Goal: Task Accomplishment & Management: Manage account settings

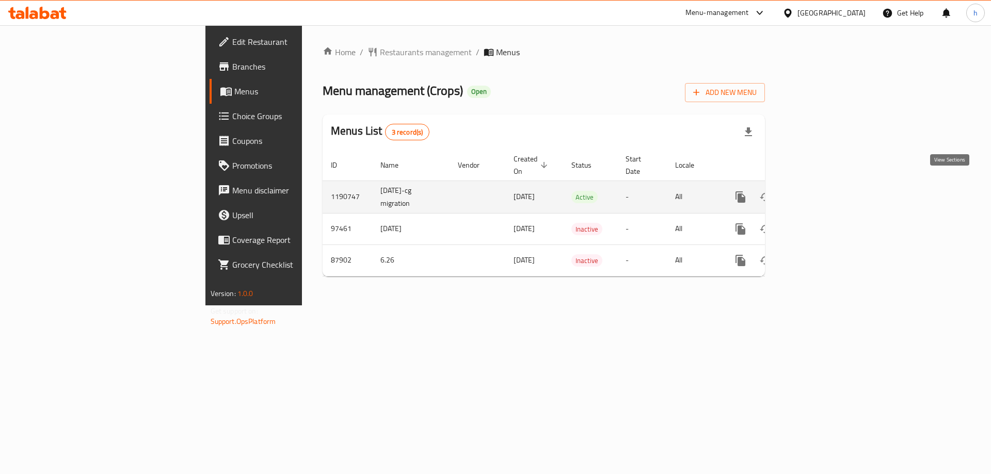
click at [819, 192] on icon "enhanced table" at bounding box center [814, 196] width 9 height 9
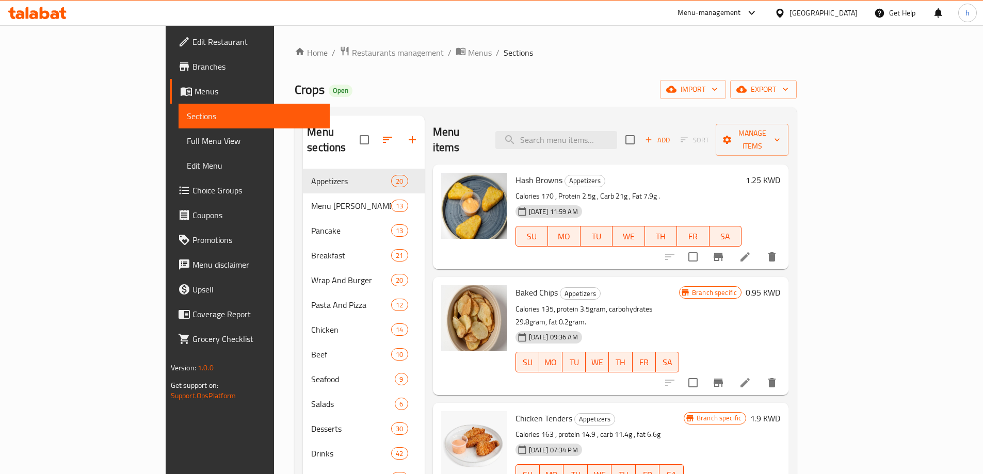
click at [788, 85] on span "export" at bounding box center [763, 89] width 50 height 13
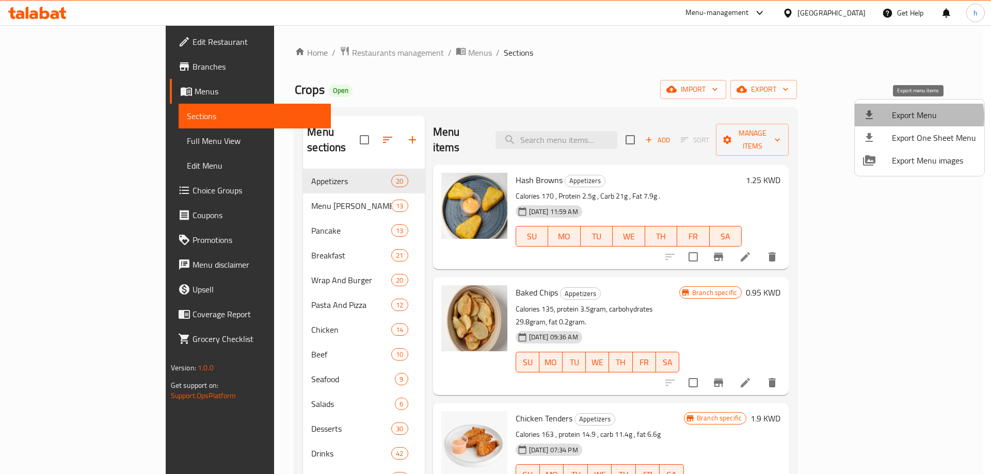
click at [915, 117] on span "Export Menu" at bounding box center [934, 115] width 84 height 12
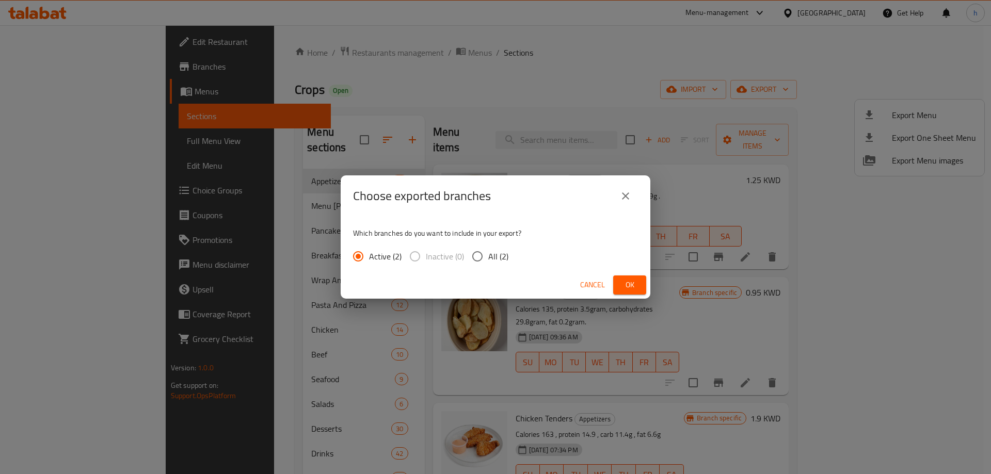
click at [482, 255] on input "All (2)" at bounding box center [477, 257] width 22 height 22
radio input "true"
click at [627, 288] on span "Ok" at bounding box center [629, 285] width 17 height 13
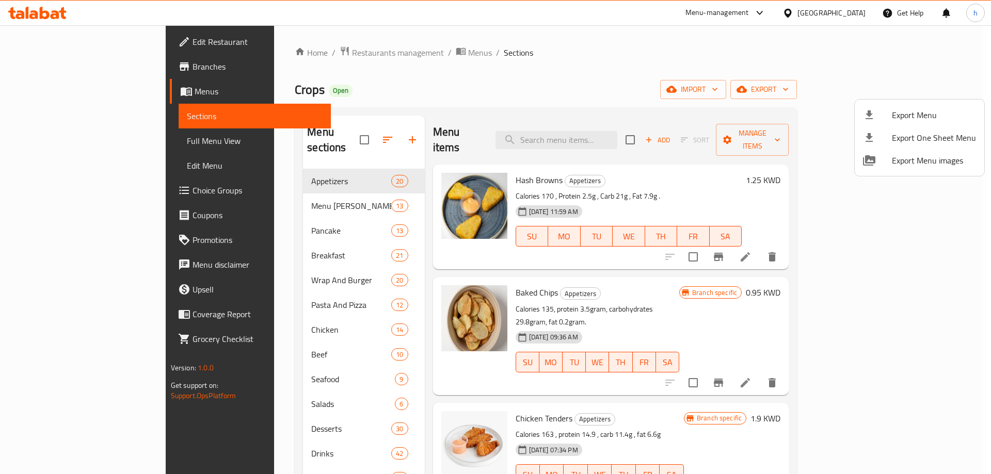
click at [594, 72] on div at bounding box center [495, 237] width 991 height 474
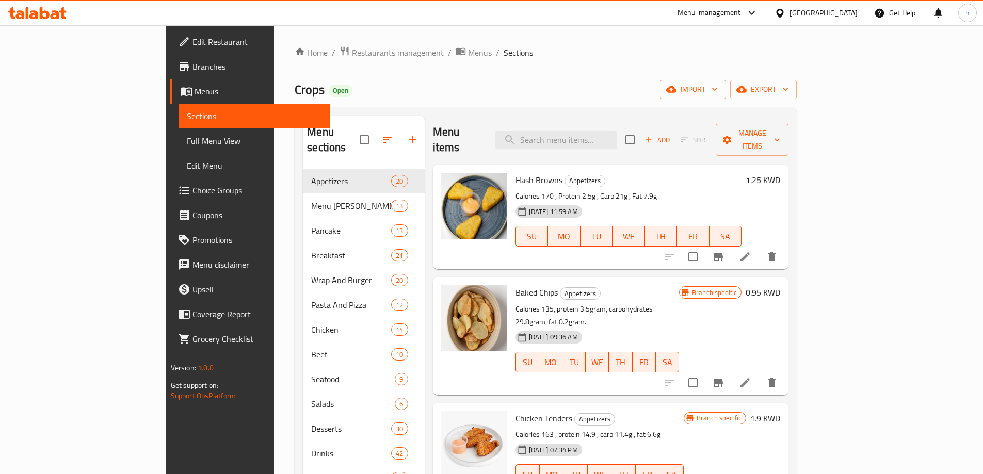
scroll to position [52, 0]
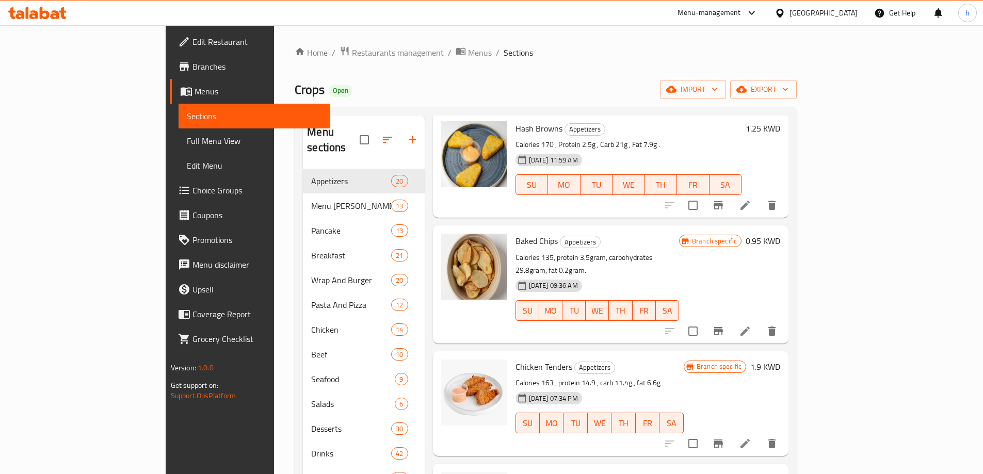
click at [425, 307] on div "Menu items Add Sort Manage items Hash Browns Appetizers Calories 170 , Protein …" at bounding box center [607, 353] width 364 height 474
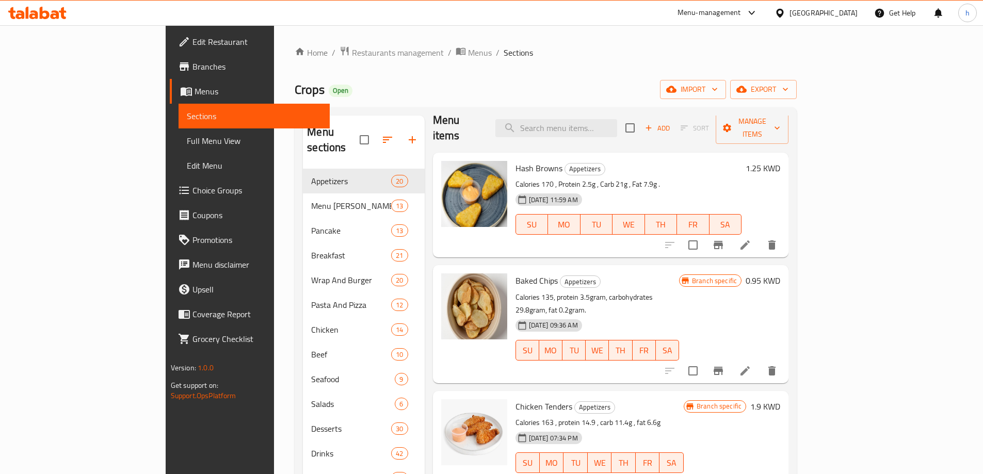
scroll to position [0, 0]
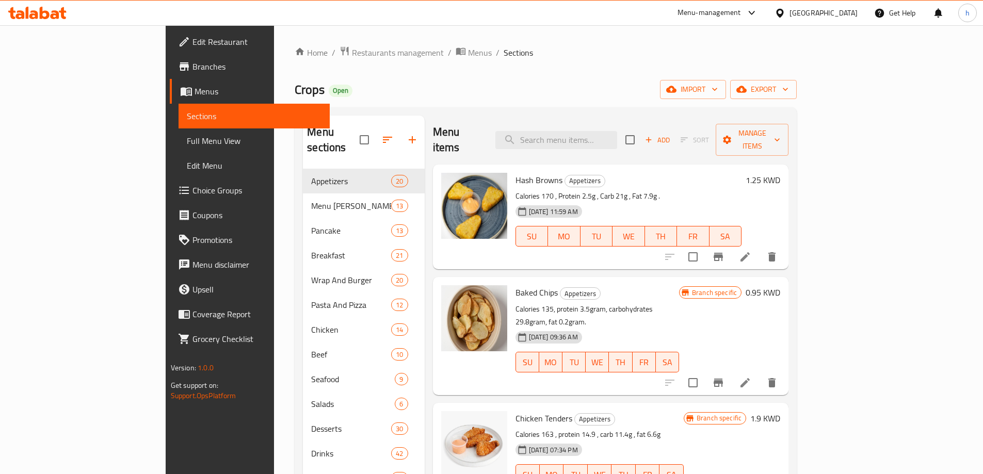
click at [474, 62] on div "Home / Restaurants management / Menus / Sections Crops Open import export Menu …" at bounding box center [546, 322] width 502 height 552
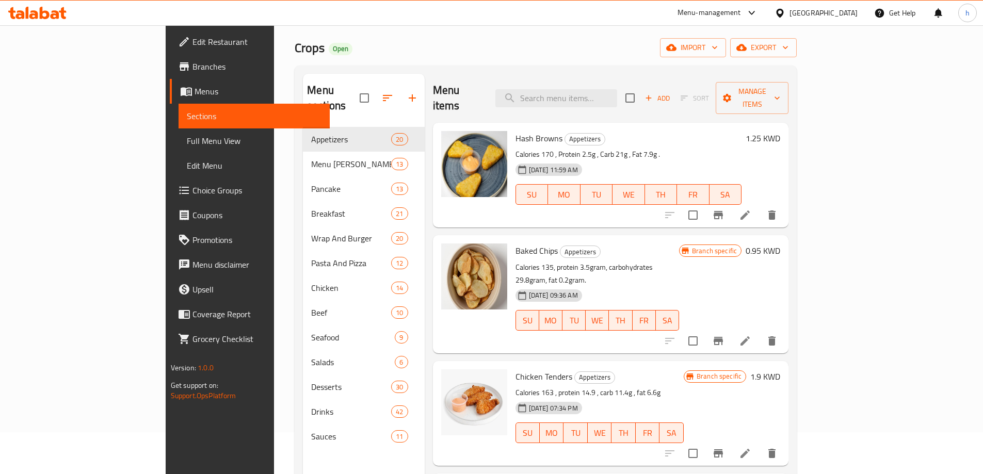
scroll to position [41, 0]
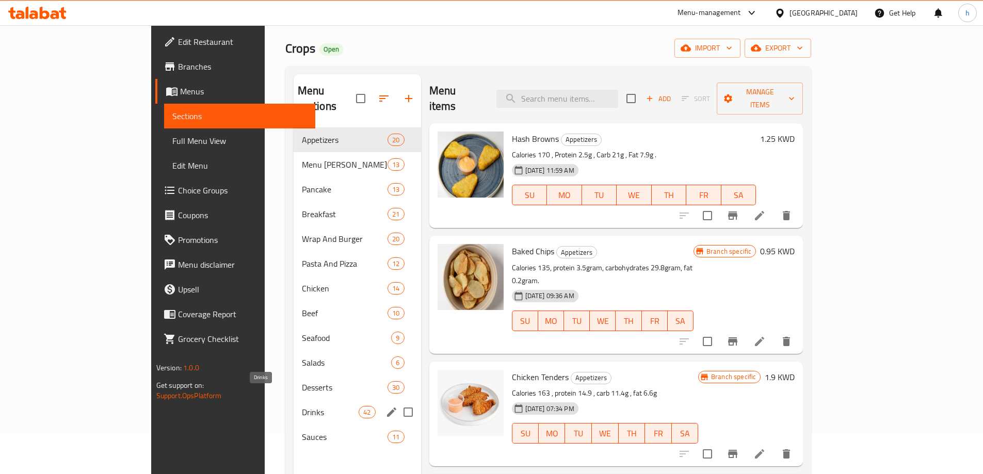
click at [302, 406] on span "Drinks" at bounding box center [330, 412] width 57 height 12
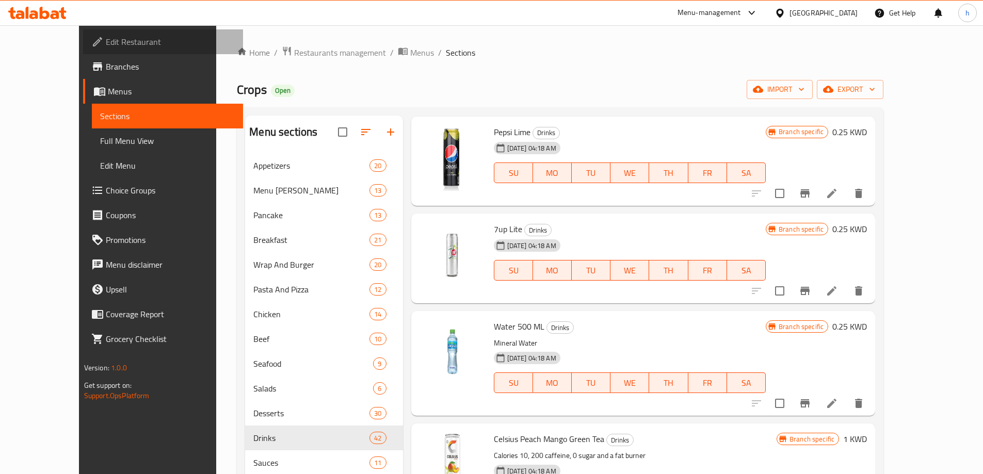
click at [106, 44] on span "Edit Restaurant" at bounding box center [170, 42] width 129 height 12
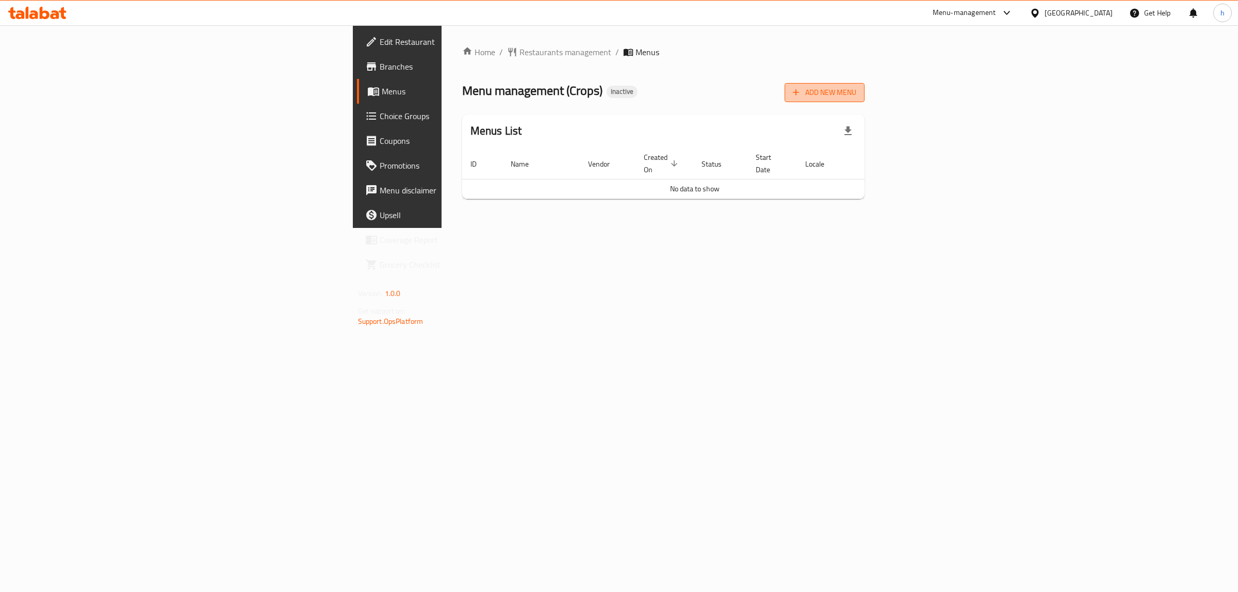
click at [857, 93] on span "Add New Menu" at bounding box center [824, 92] width 63 height 13
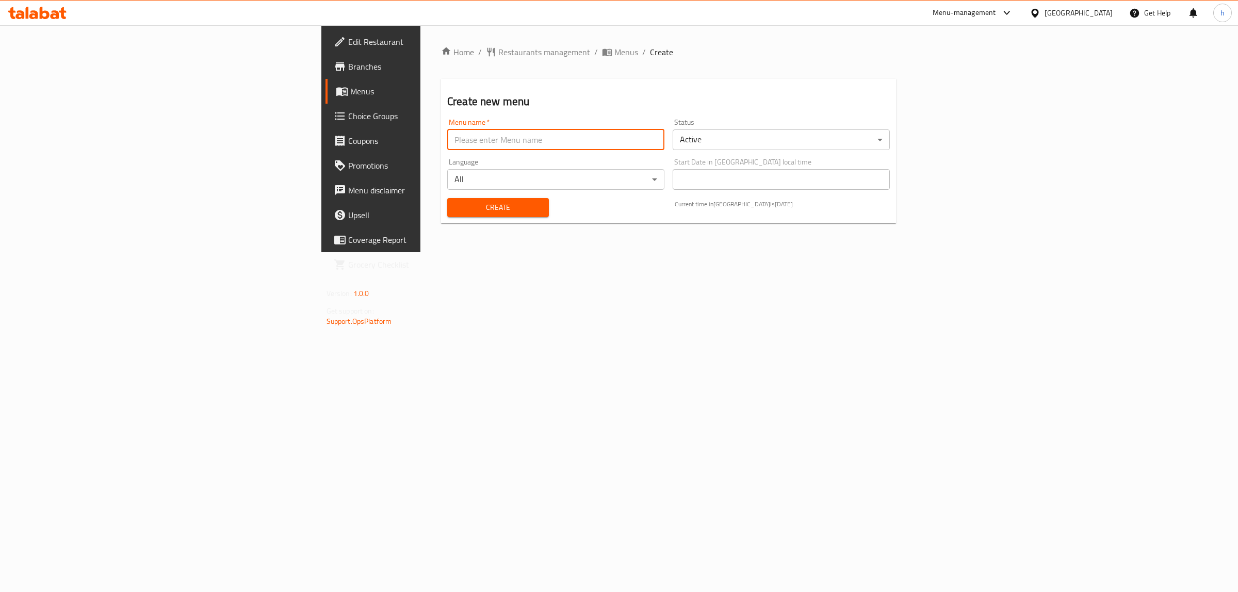
click at [459, 138] on input "text" at bounding box center [555, 140] width 217 height 21
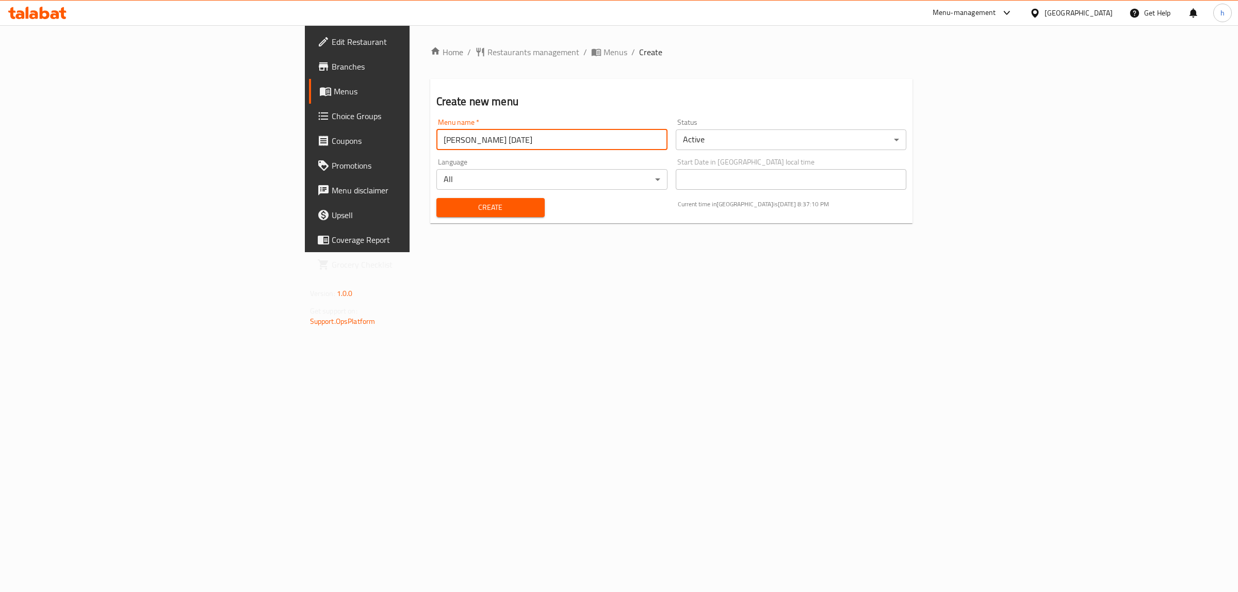
type input "habiba mohamed 5/10/2025"
click at [445, 207] on span "Create" at bounding box center [491, 207] width 92 height 13
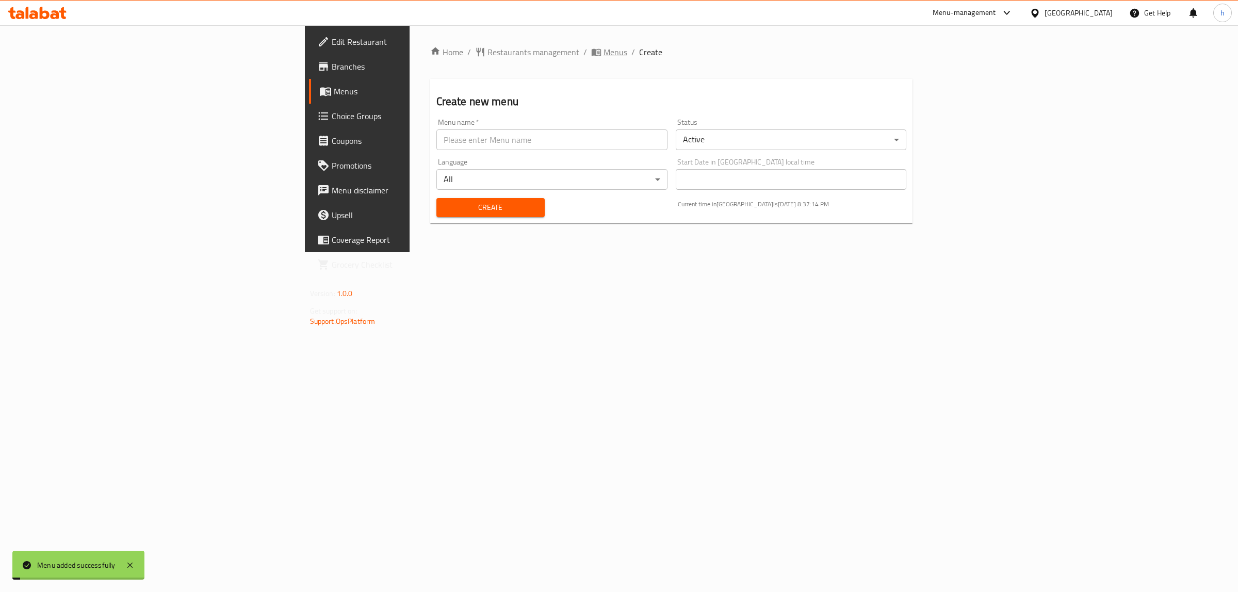
click at [604, 49] on span "Menus" at bounding box center [616, 52] width 24 height 12
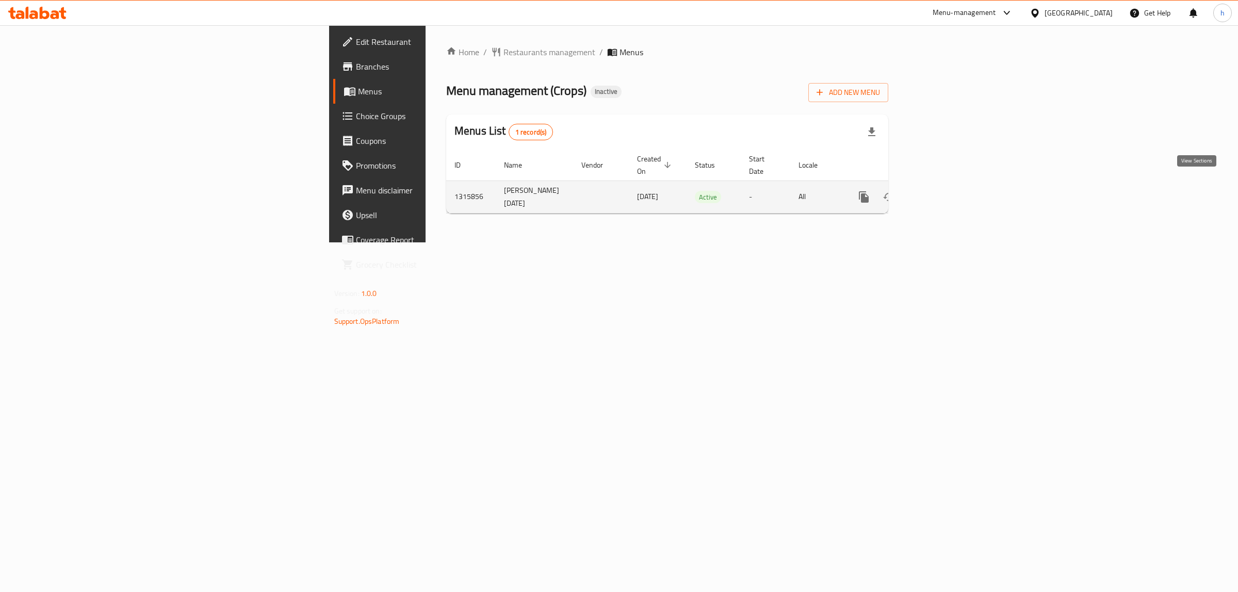
click at [945, 191] on icon "enhanced table" at bounding box center [938, 197] width 12 height 12
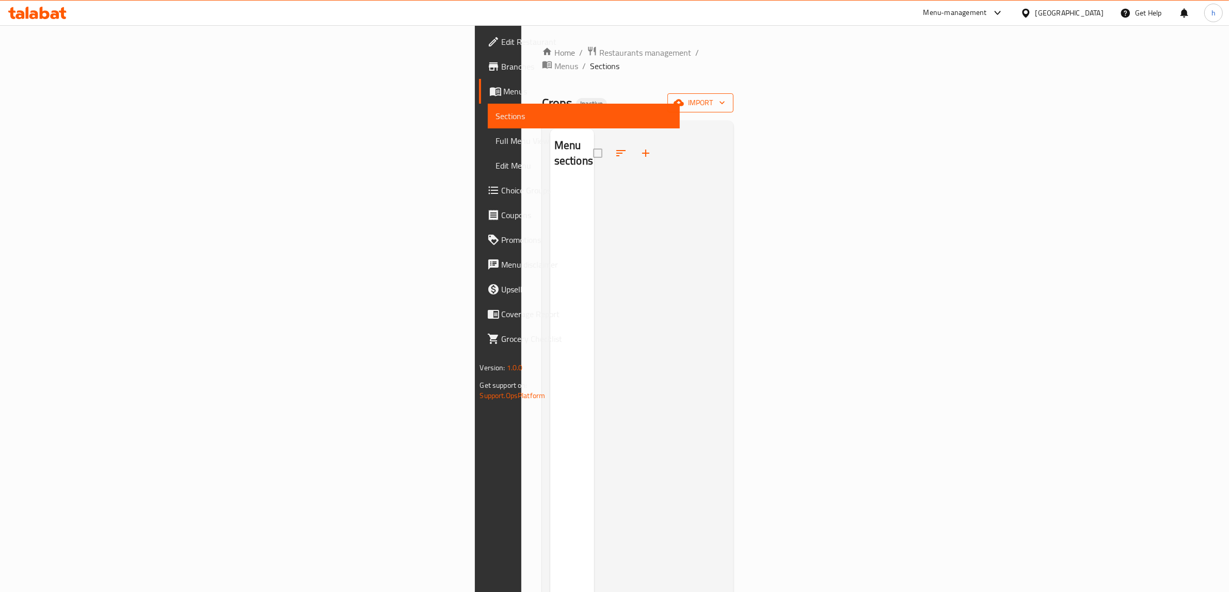
click at [725, 96] on span "import" at bounding box center [700, 102] width 50 height 13
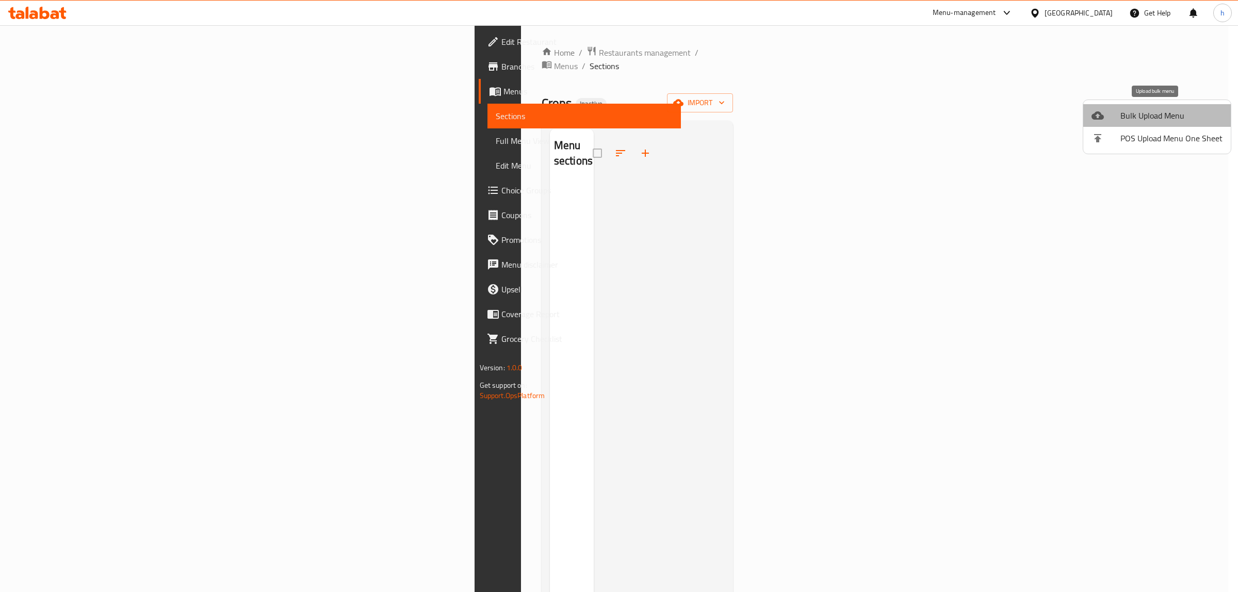
click at [1161, 117] on span "Bulk Upload Menu" at bounding box center [1172, 115] width 102 height 12
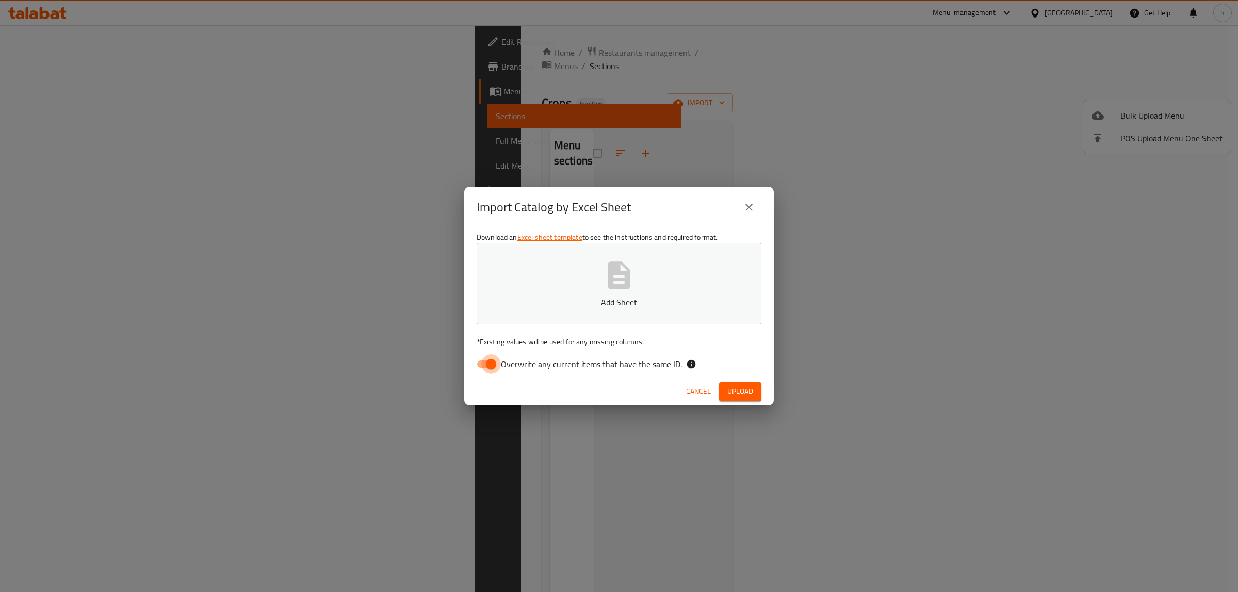
click at [490, 363] on input "Overwrite any current items that have the same ID." at bounding box center [491, 365] width 59 height 20
checkbox input "false"
click at [749, 390] on span "Upload" at bounding box center [741, 391] width 26 height 13
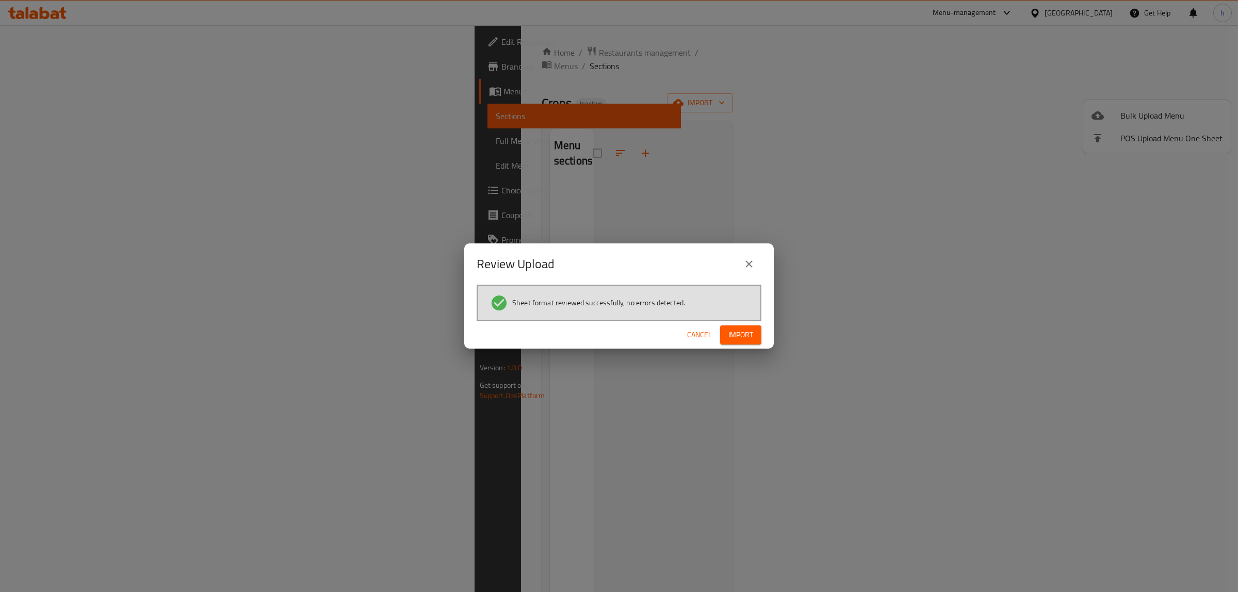
click at [740, 331] on span "Import" at bounding box center [741, 335] width 25 height 13
click at [737, 331] on span "Import" at bounding box center [741, 335] width 25 height 13
click at [742, 334] on span "Import" at bounding box center [741, 335] width 25 height 13
click at [746, 263] on icon "close" at bounding box center [749, 264] width 12 height 12
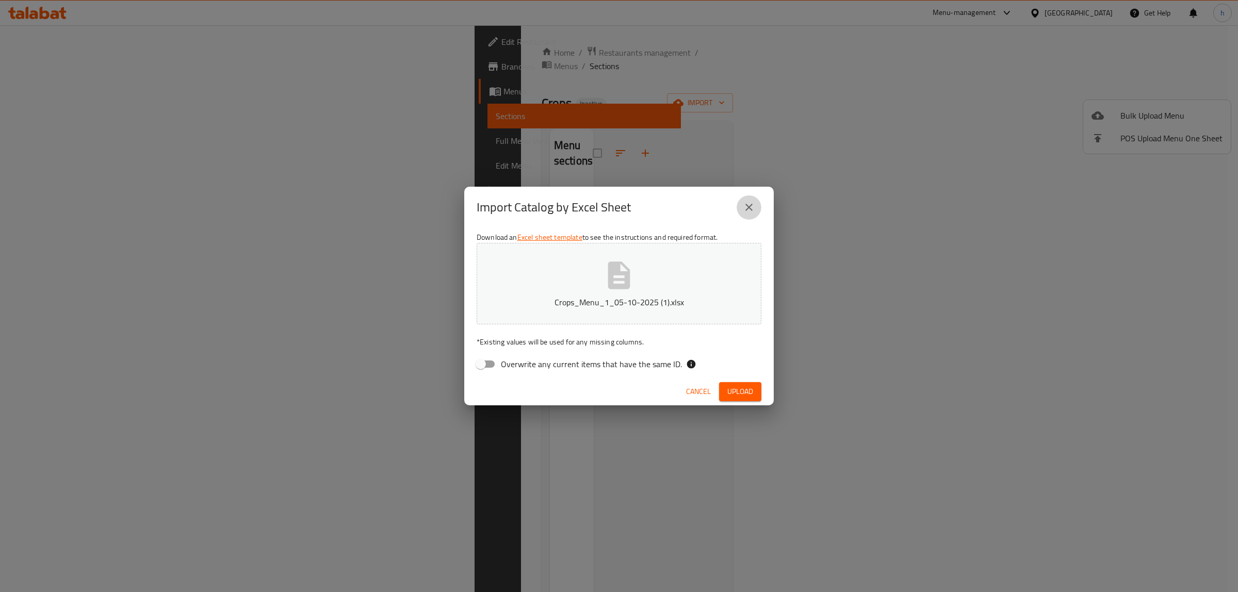
click at [747, 204] on icon "close" at bounding box center [749, 207] width 12 height 12
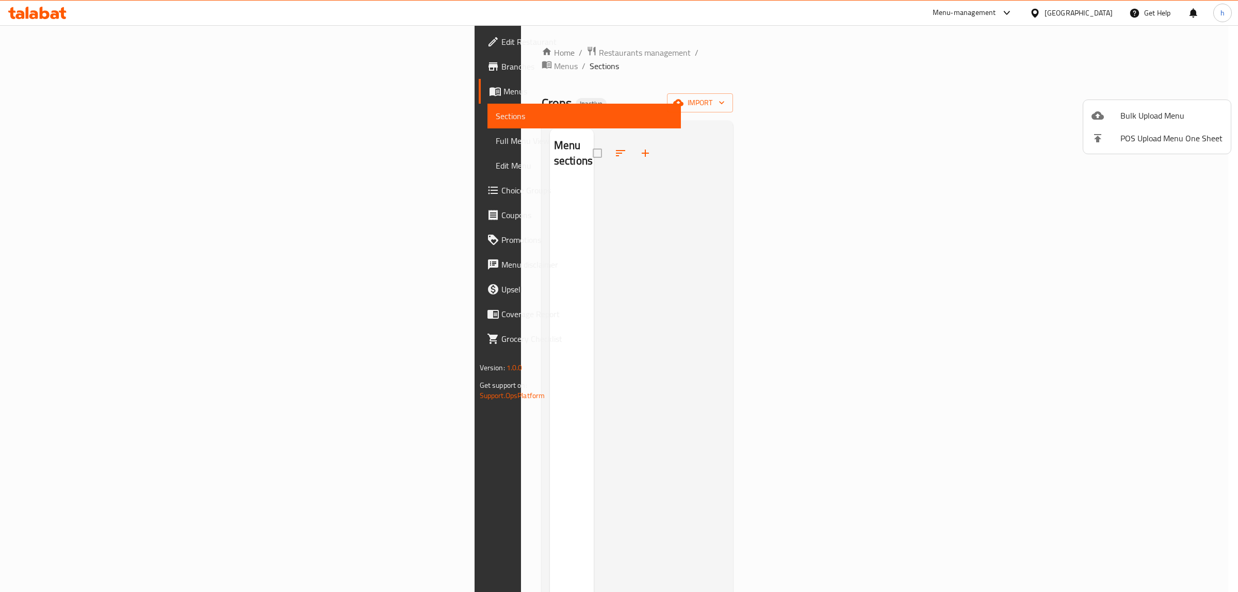
click at [1048, 101] on div at bounding box center [619, 296] width 1238 height 592
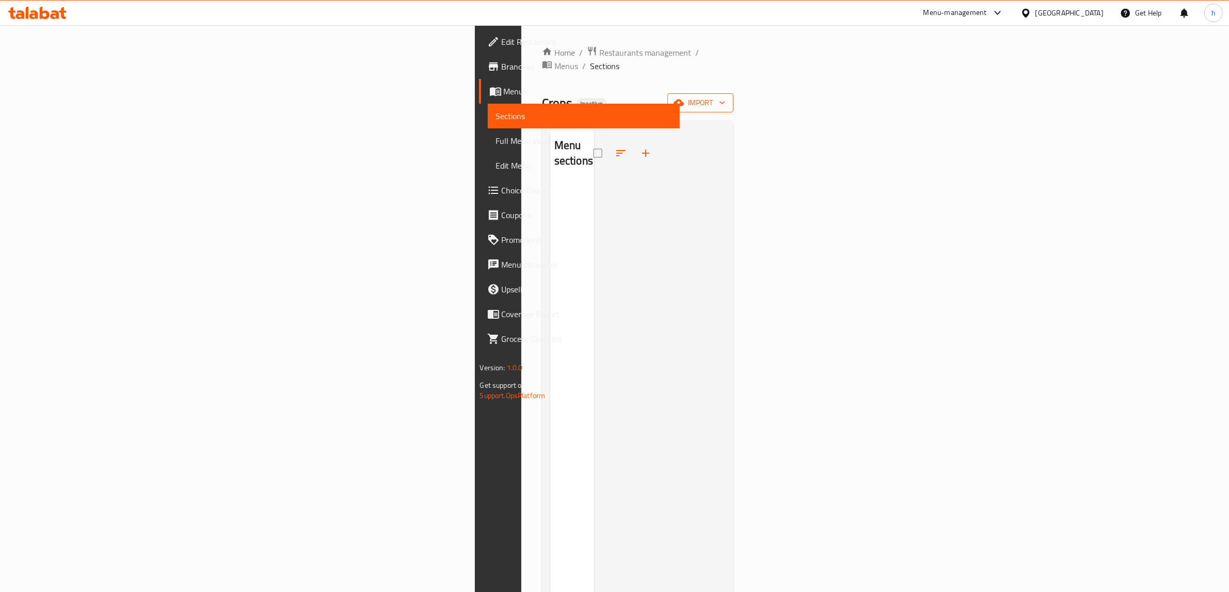
click at [725, 96] on span "import" at bounding box center [700, 102] width 50 height 13
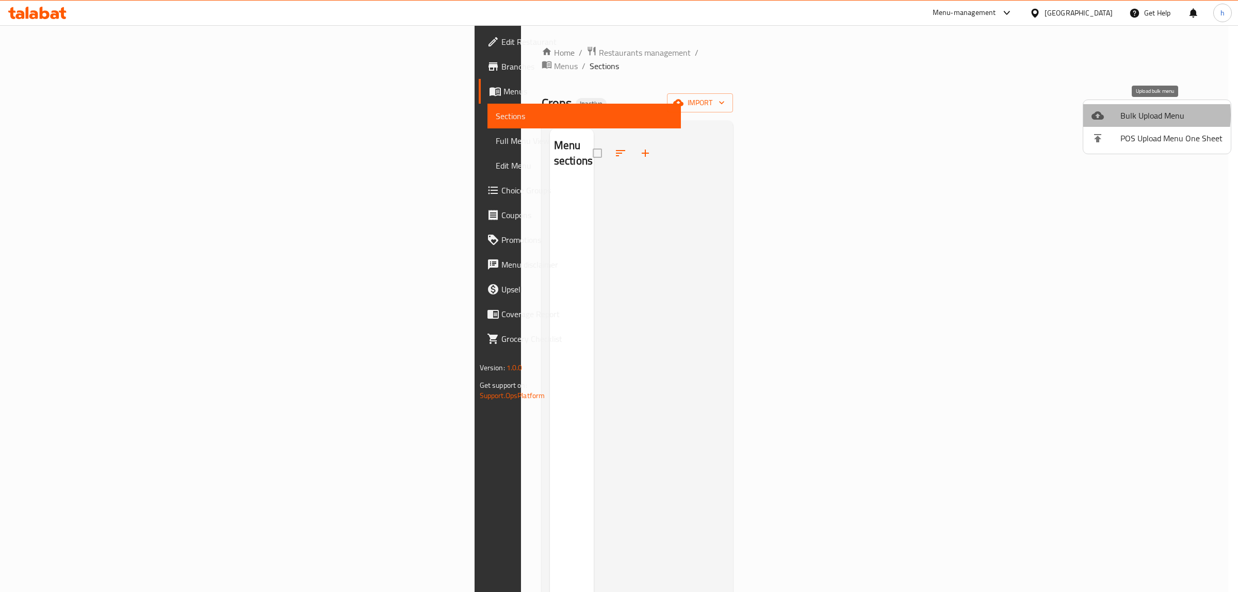
click at [1136, 115] on span "Bulk Upload Menu" at bounding box center [1172, 115] width 102 height 12
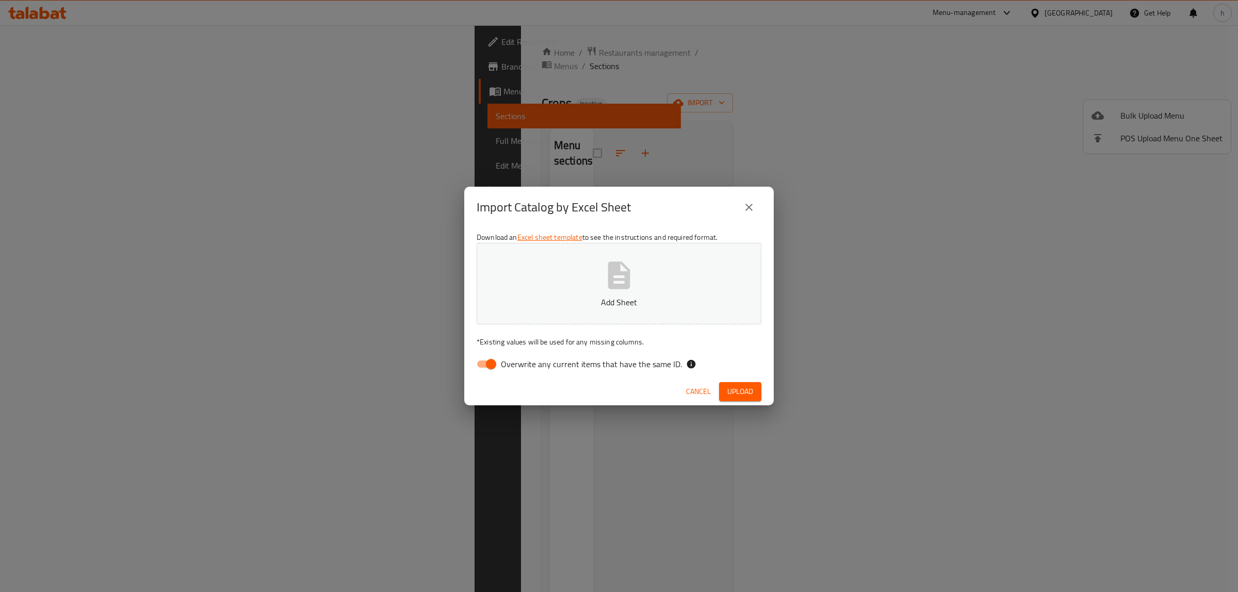
click at [488, 370] on input "Overwrite any current items that have the same ID." at bounding box center [491, 365] width 59 height 20
checkbox input "false"
click at [601, 280] on button "Add Sheet" at bounding box center [619, 284] width 285 height 82
click at [746, 390] on span "Upload" at bounding box center [741, 391] width 26 height 13
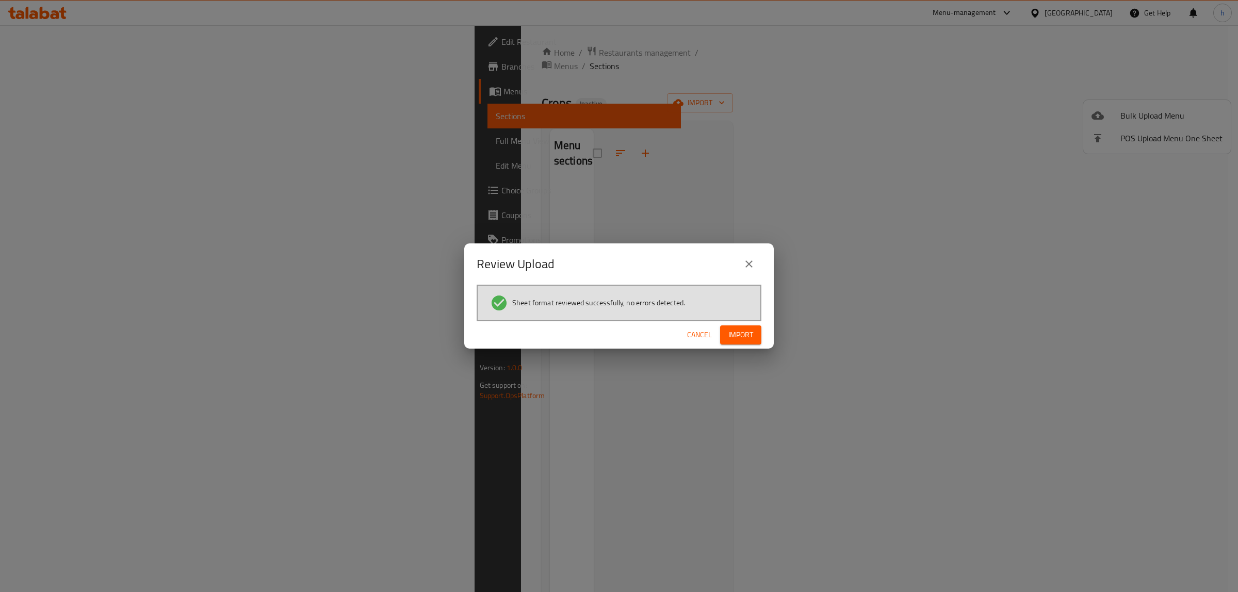
click at [745, 332] on span "Import" at bounding box center [741, 335] width 25 height 13
click at [756, 262] on button "close" at bounding box center [749, 264] width 25 height 25
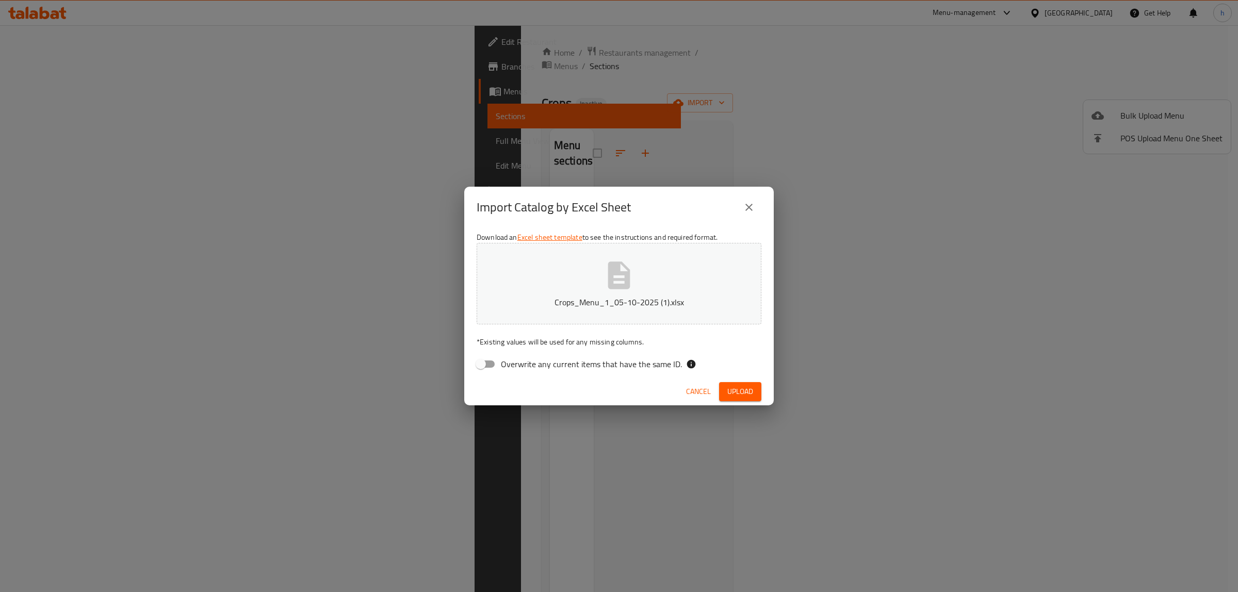
click at [750, 207] on icon "close" at bounding box center [749, 207] width 7 height 7
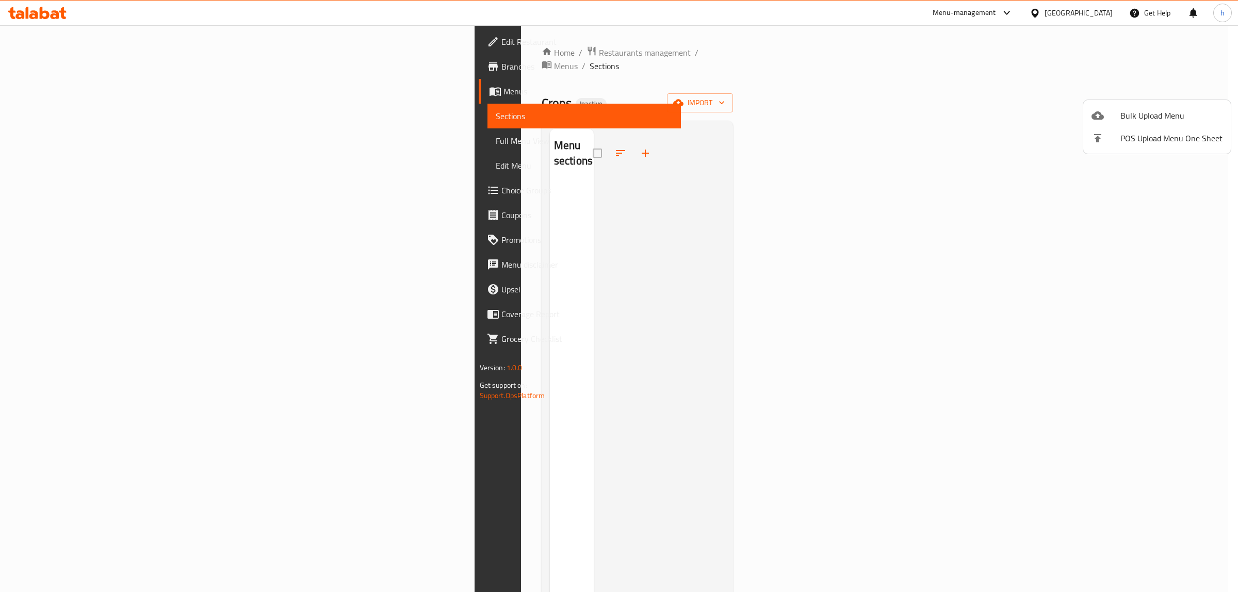
click at [1176, 89] on div at bounding box center [619, 296] width 1238 height 592
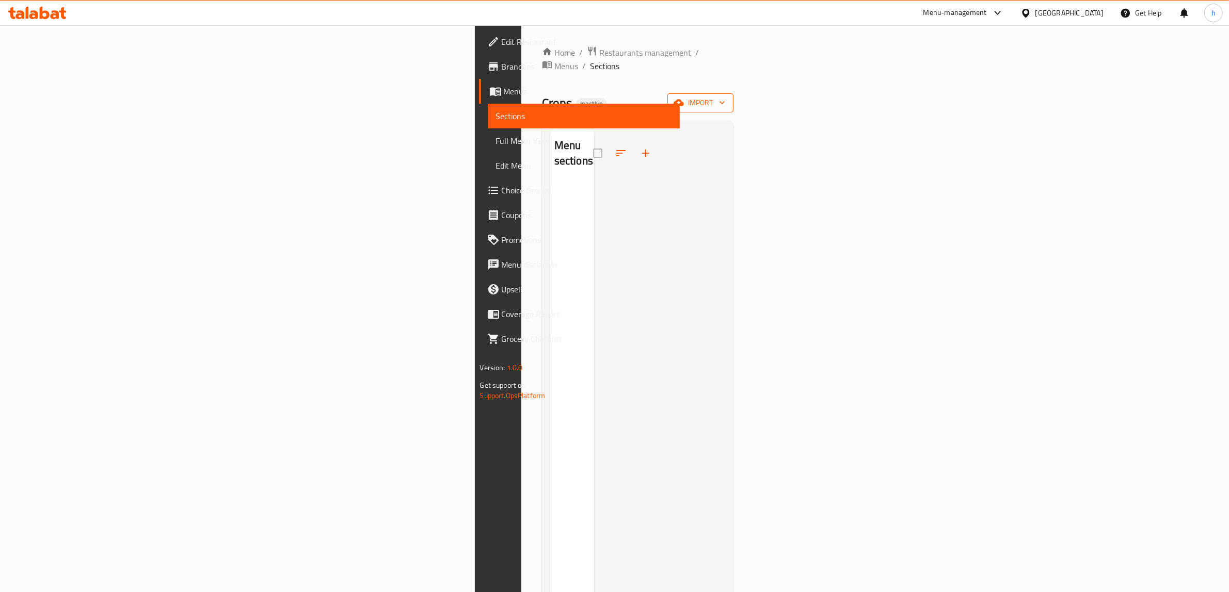
click at [725, 96] on span "import" at bounding box center [700, 102] width 50 height 13
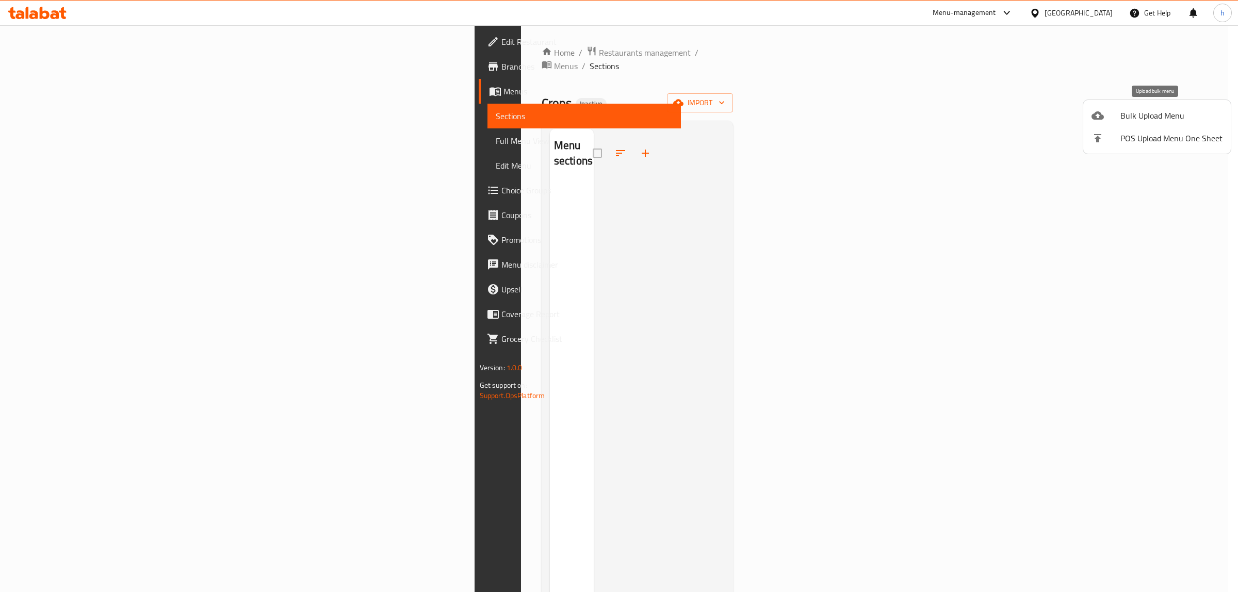
click at [1196, 112] on span "Bulk Upload Menu" at bounding box center [1172, 115] width 102 height 12
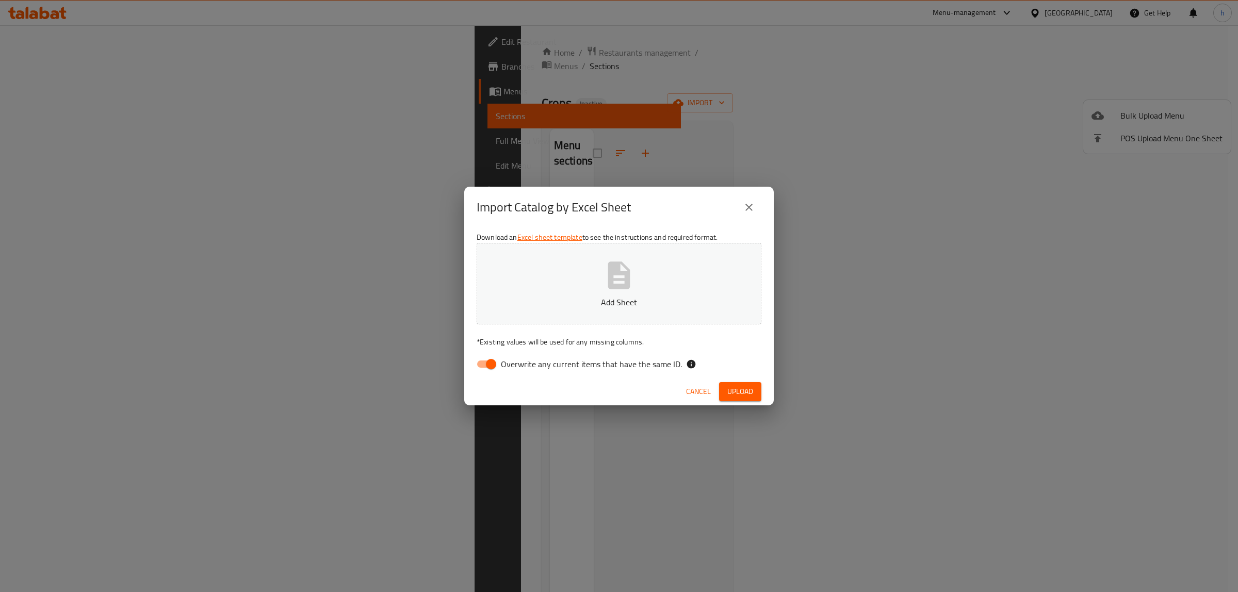
click at [488, 362] on input "Overwrite any current items that have the same ID." at bounding box center [491, 365] width 59 height 20
checkbox input "false"
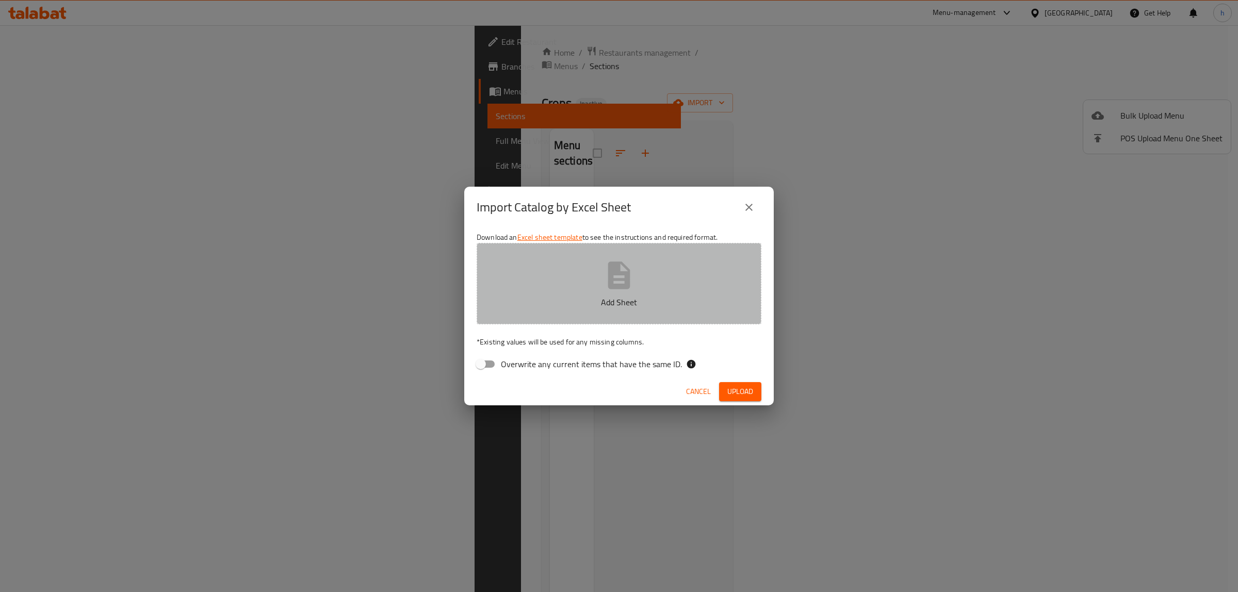
click at [609, 283] on icon "button" at bounding box center [619, 275] width 22 height 27
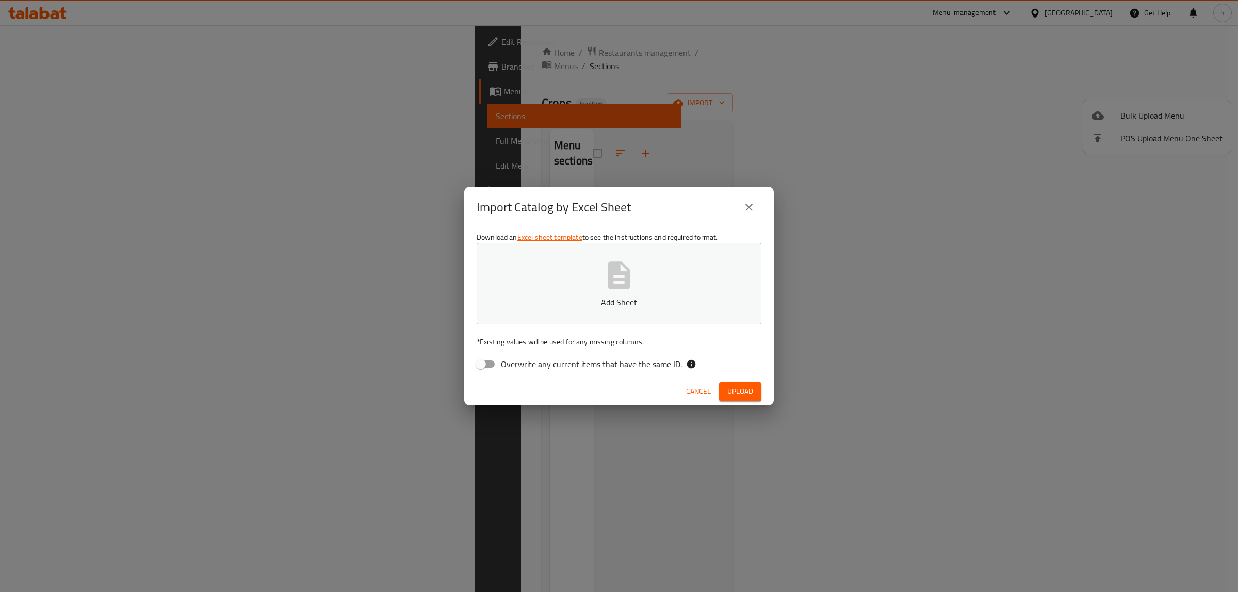
click at [746, 208] on icon "close" at bounding box center [749, 207] width 12 height 12
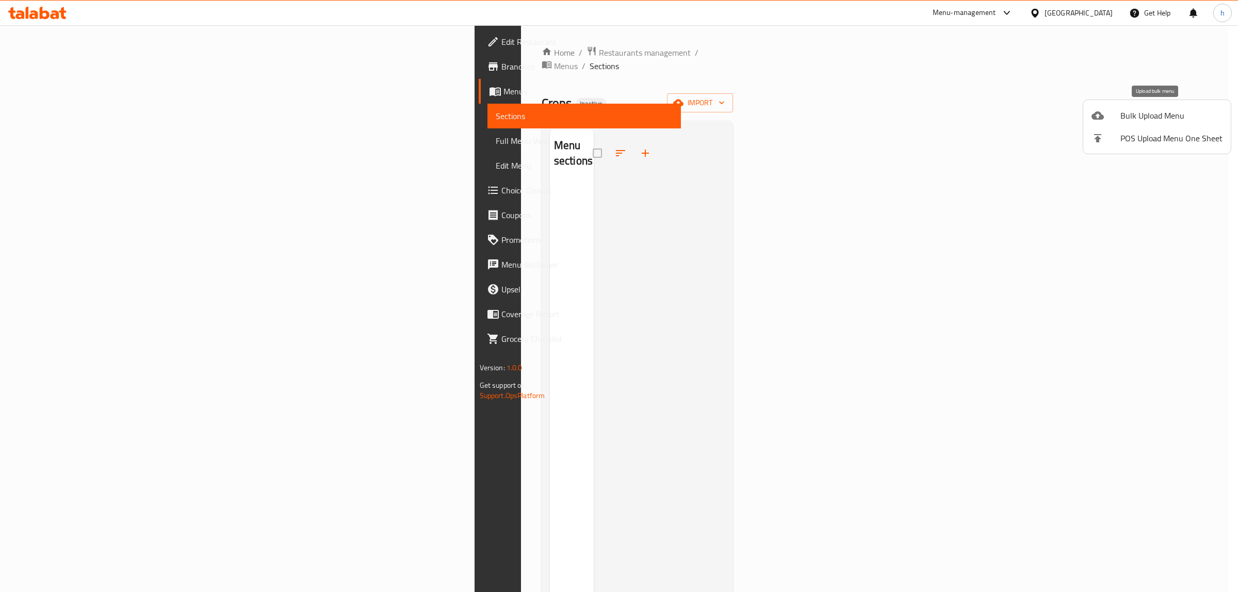
click at [1194, 115] on span "Bulk Upload Menu" at bounding box center [1172, 115] width 102 height 12
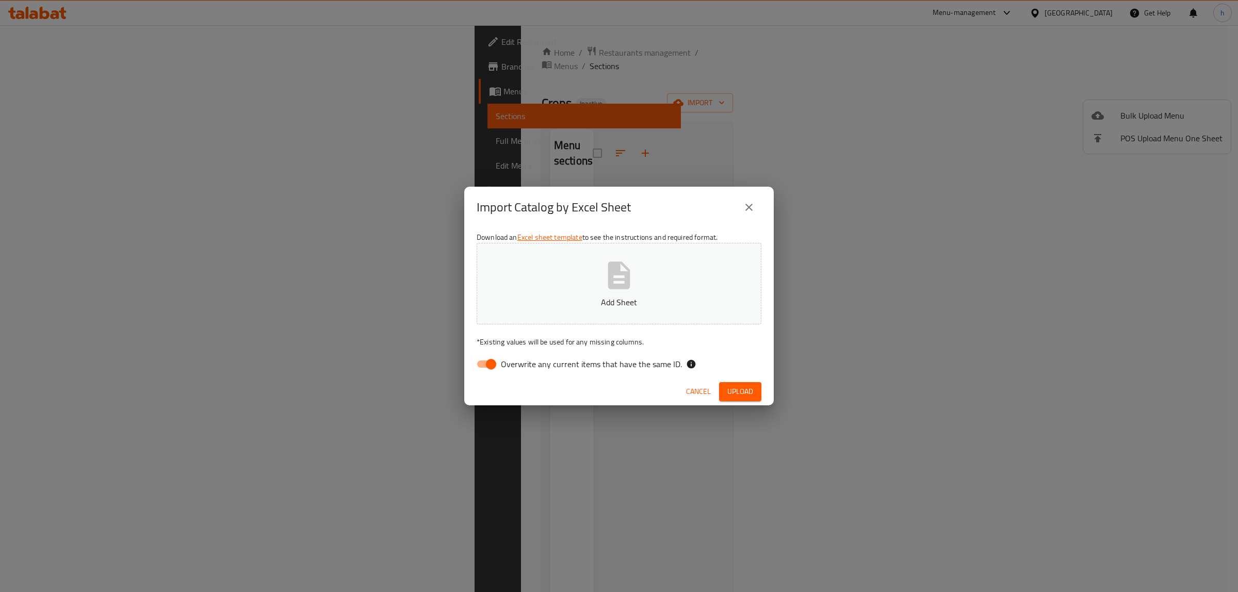
click at [484, 365] on input "Overwrite any current items that have the same ID." at bounding box center [491, 365] width 59 height 20
checkbox input "false"
click at [749, 206] on icon "close" at bounding box center [749, 207] width 12 height 12
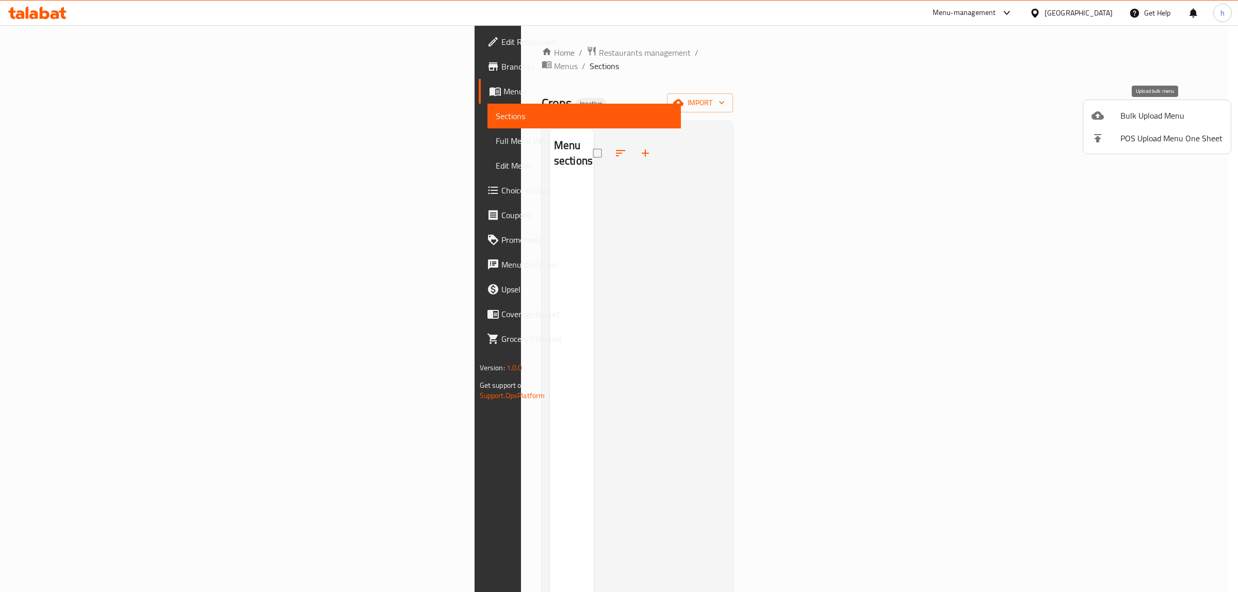
click at [1146, 111] on span "Bulk Upload Menu" at bounding box center [1172, 115] width 102 height 12
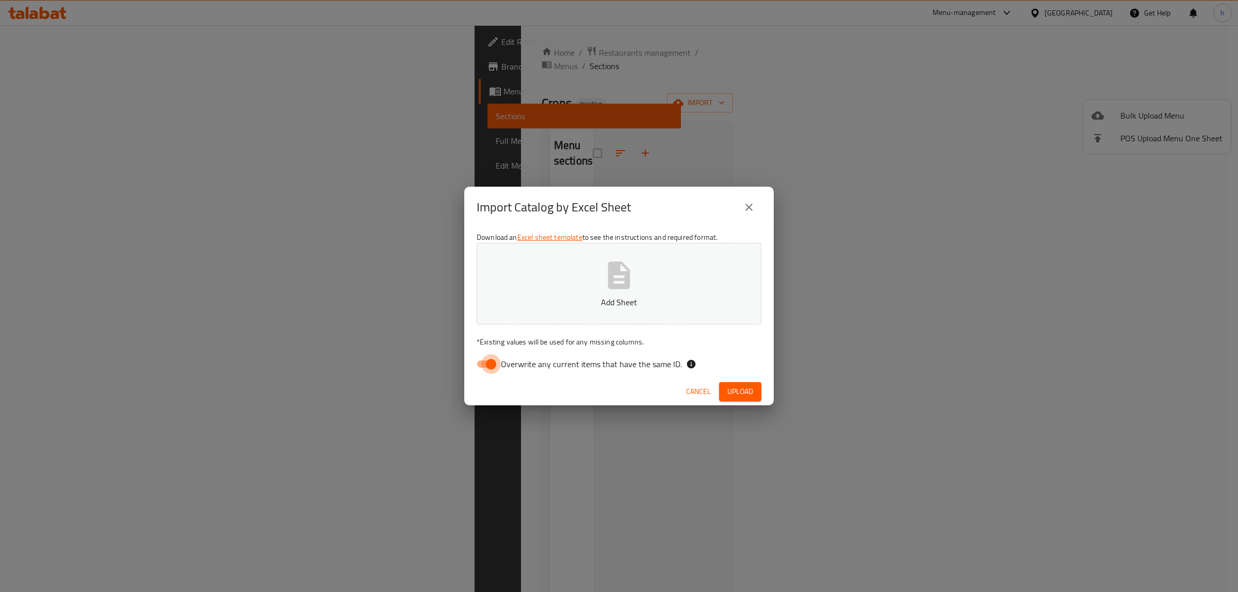
click at [496, 364] on input "Overwrite any current items that have the same ID." at bounding box center [491, 365] width 59 height 20
checkbox input "false"
click at [742, 390] on span "Upload" at bounding box center [741, 391] width 26 height 13
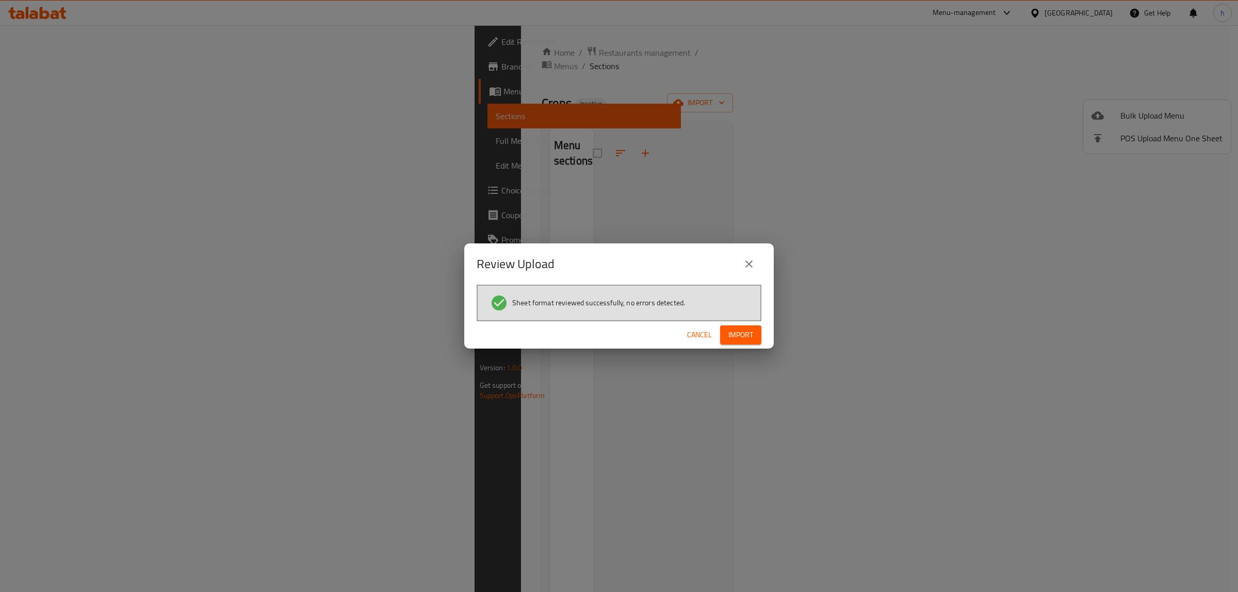
click at [747, 336] on span "Import" at bounding box center [741, 335] width 25 height 13
click at [742, 336] on span "Import" at bounding box center [741, 335] width 25 height 13
click at [698, 334] on span "Cancel" at bounding box center [699, 335] width 25 height 13
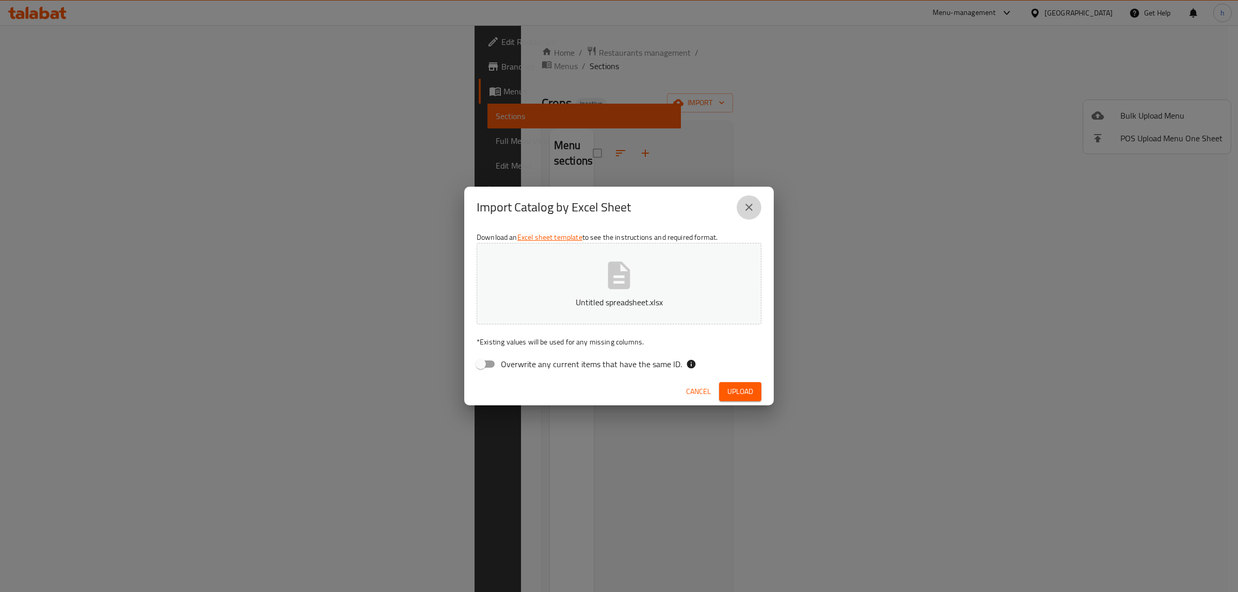
click at [759, 207] on button "close" at bounding box center [749, 207] width 25 height 25
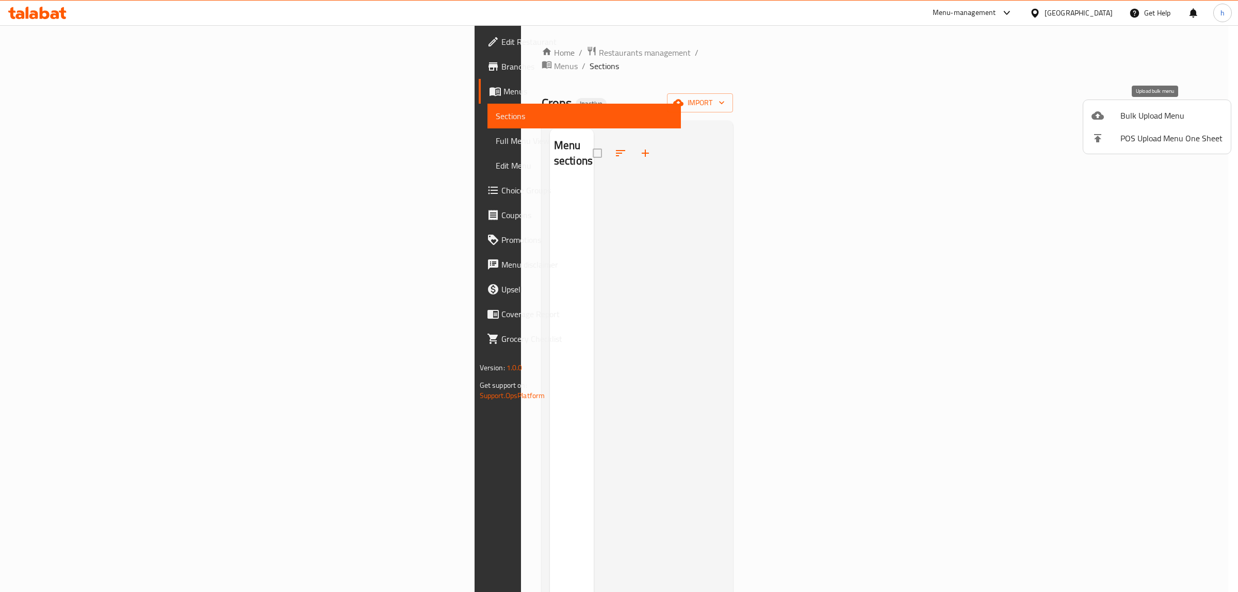
click at [1128, 115] on span "Bulk Upload Menu" at bounding box center [1172, 115] width 102 height 12
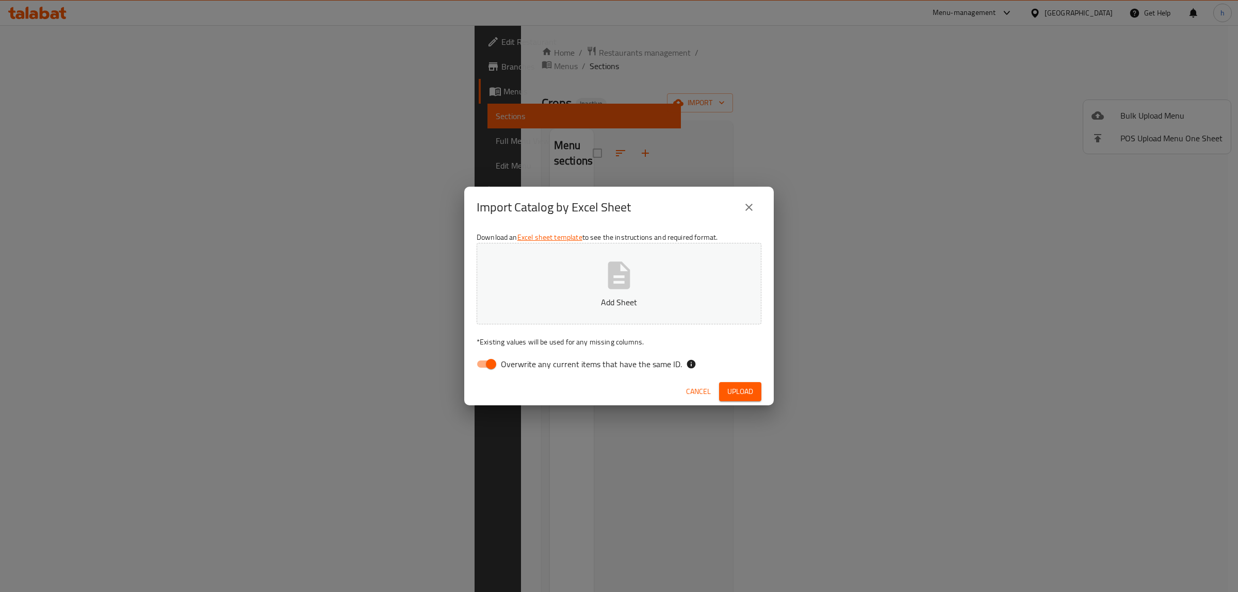
click at [484, 367] on input "Overwrite any current items that have the same ID." at bounding box center [491, 365] width 59 height 20
checkbox input "false"
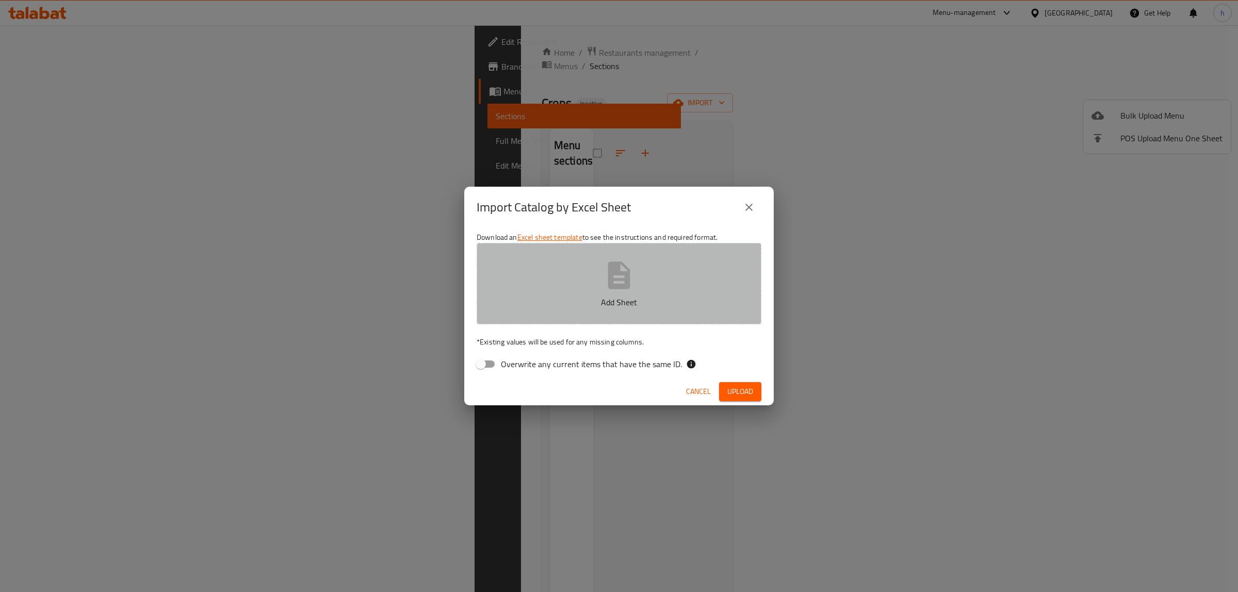
click at [609, 278] on icon "button" at bounding box center [619, 275] width 22 height 27
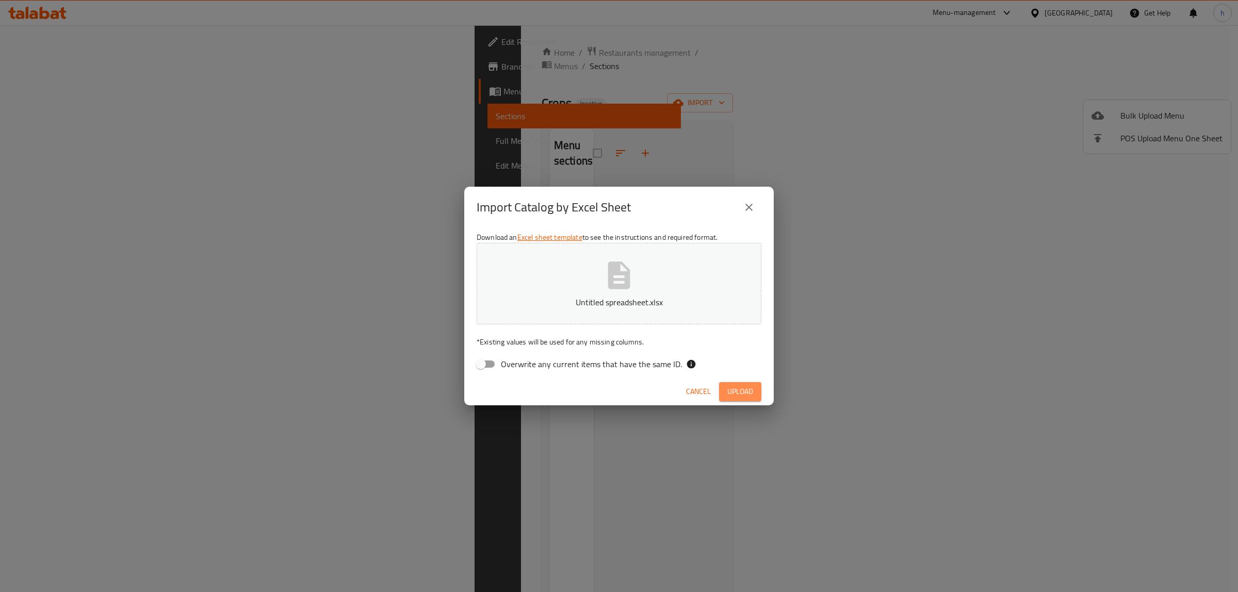
click at [741, 393] on span "Upload" at bounding box center [741, 391] width 26 height 13
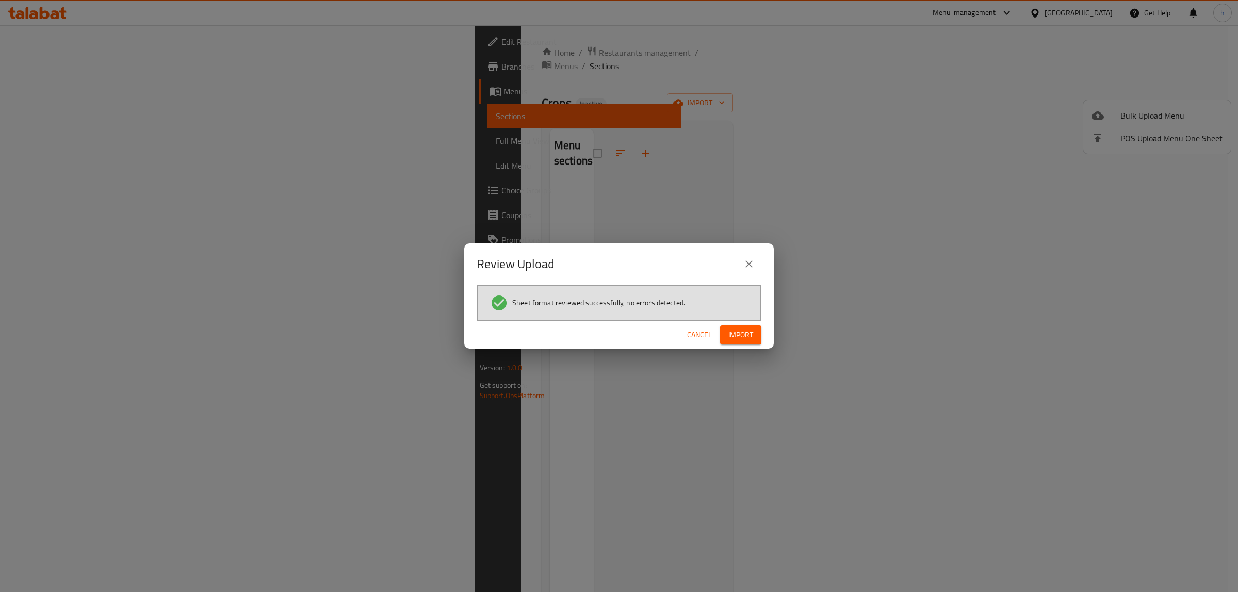
click at [751, 336] on span "Import" at bounding box center [741, 335] width 25 height 13
click at [698, 330] on span "Cancel" at bounding box center [699, 335] width 25 height 13
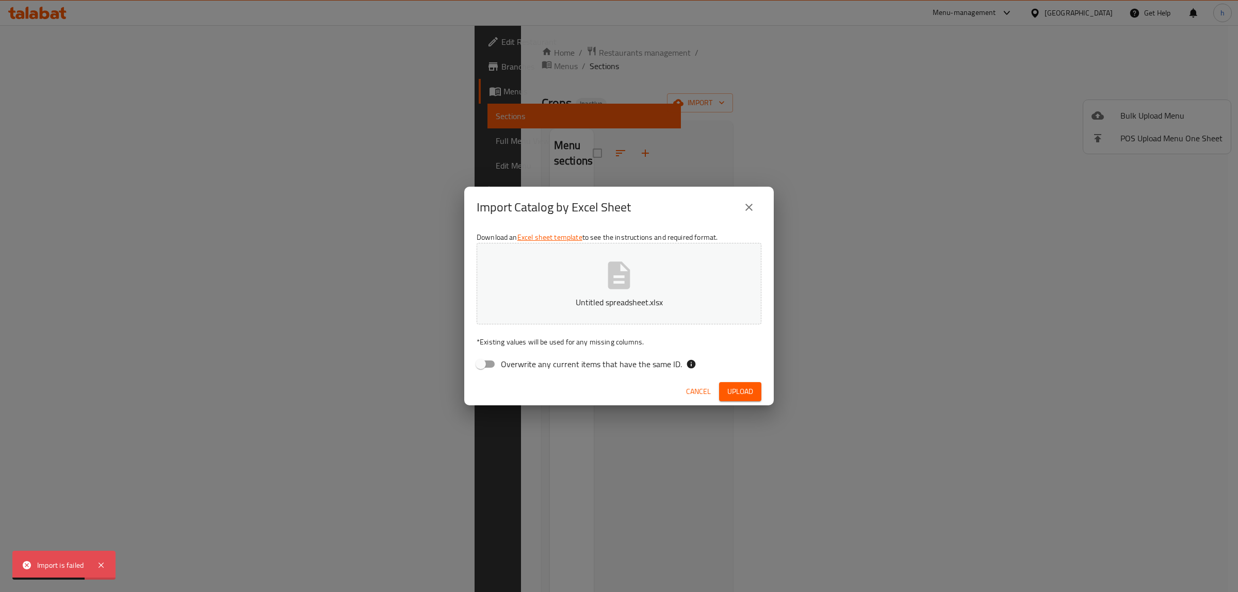
click at [695, 388] on span "Cancel" at bounding box center [698, 391] width 25 height 13
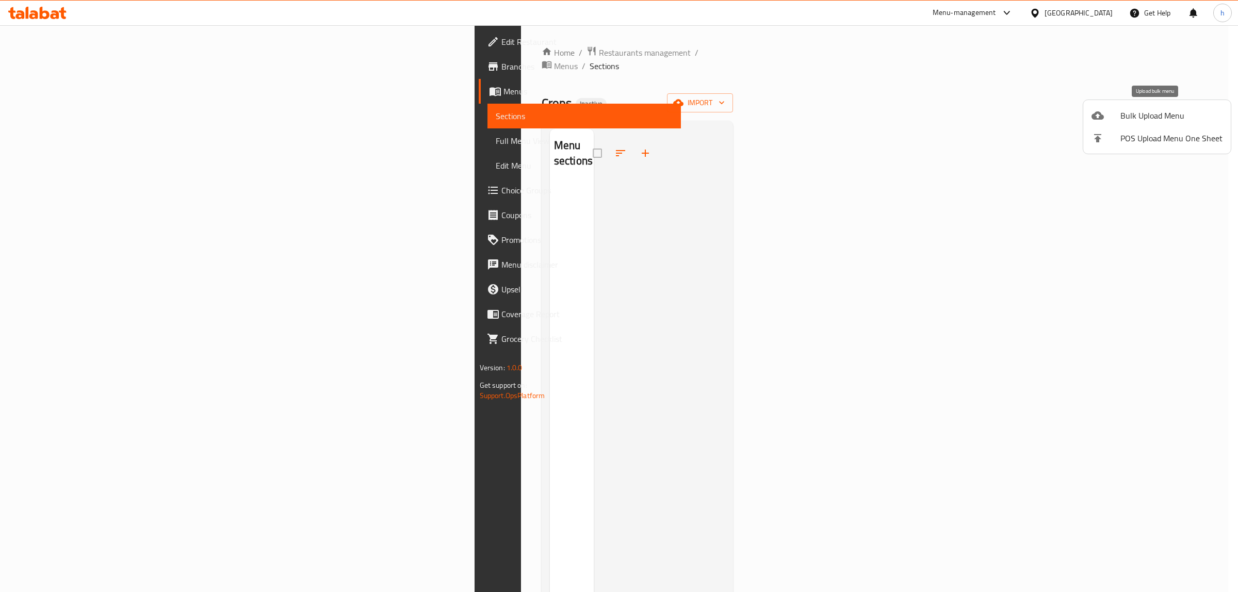
click at [1138, 114] on span "Bulk Upload Menu" at bounding box center [1172, 115] width 102 height 12
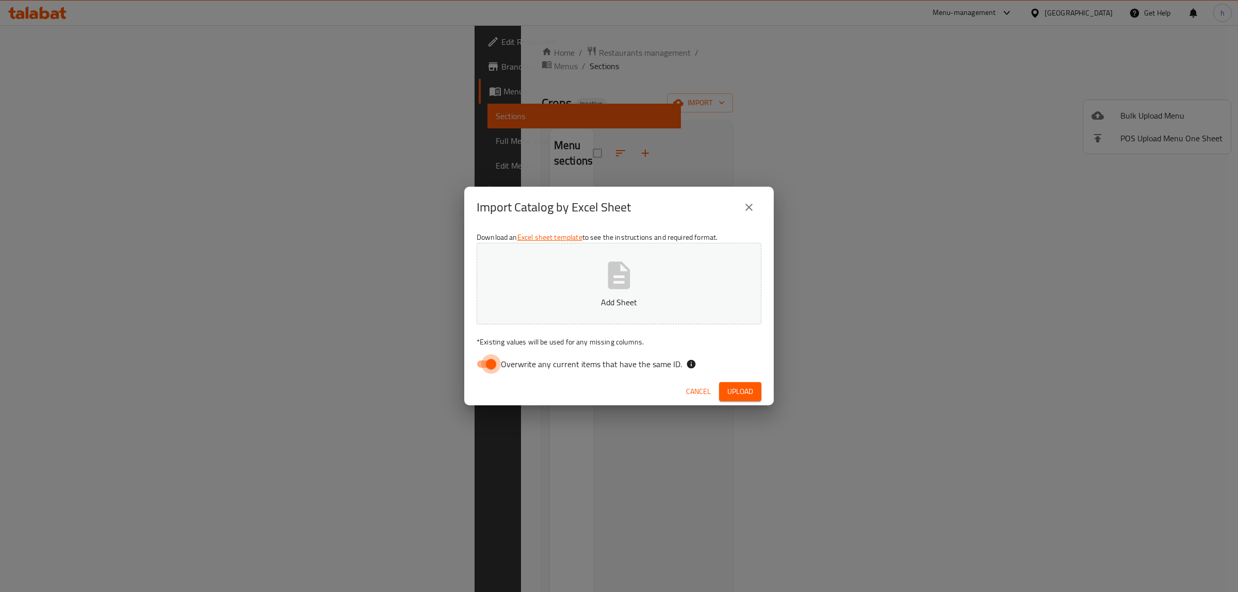
click at [491, 357] on input "Overwrite any current items that have the same ID." at bounding box center [491, 365] width 59 height 20
checkbox input "false"
click at [605, 278] on icon "button" at bounding box center [619, 275] width 33 height 33
click at [739, 390] on span "Upload" at bounding box center [741, 391] width 26 height 13
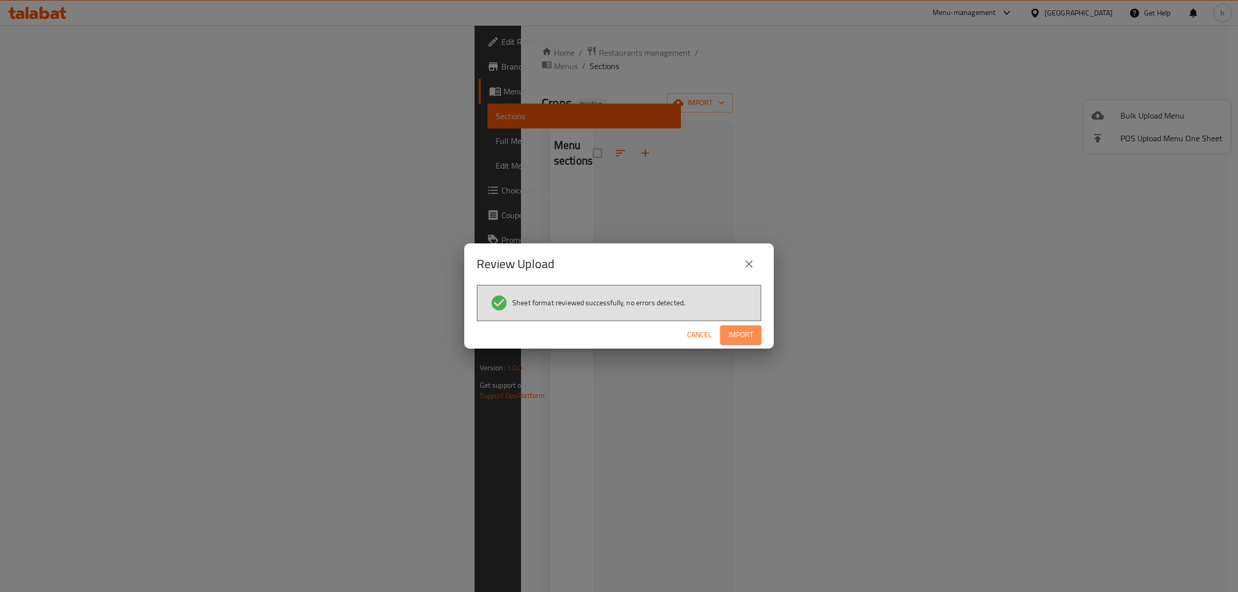
click at [749, 336] on span "Import" at bounding box center [741, 335] width 25 height 13
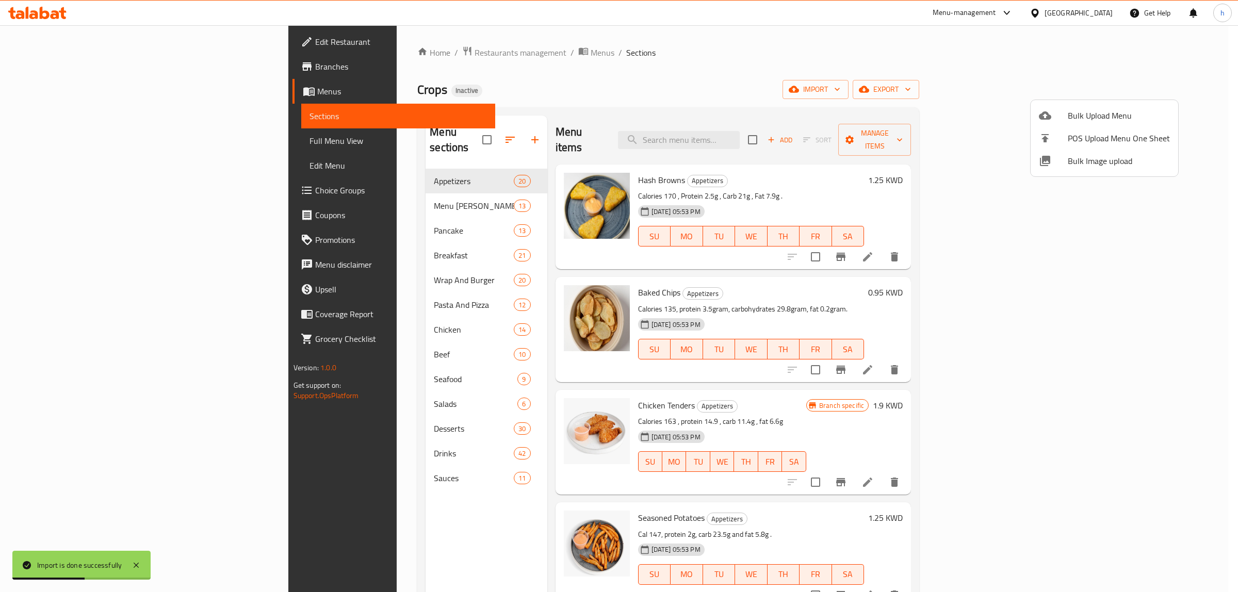
click at [921, 66] on div at bounding box center [619, 296] width 1238 height 592
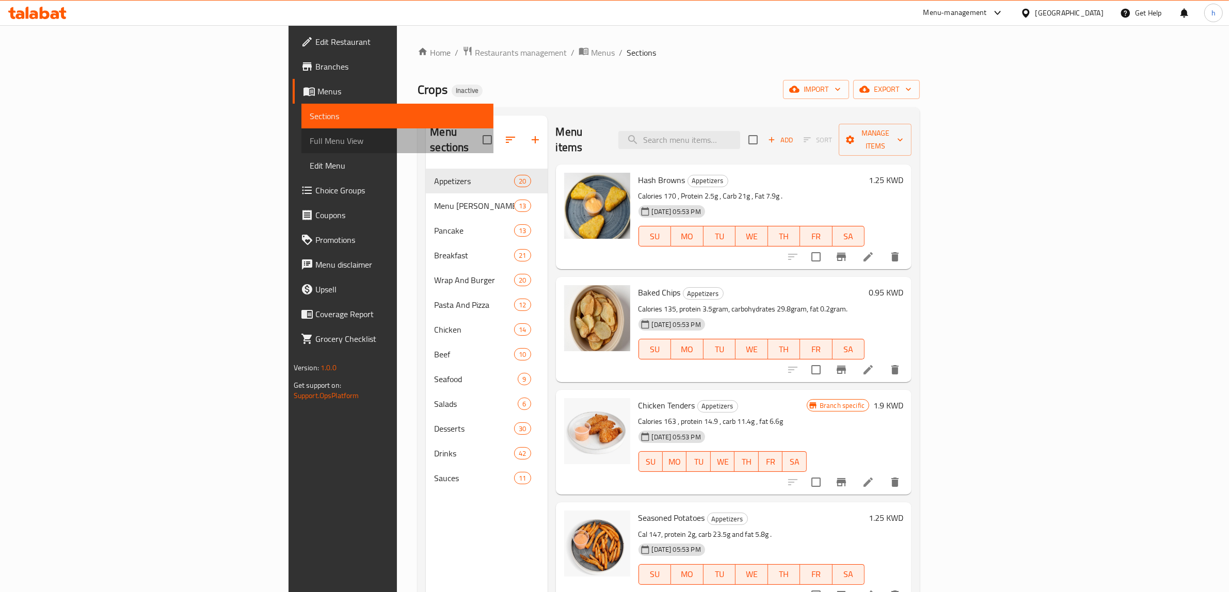
click at [310, 137] on span "Full Menu View" at bounding box center [398, 141] width 176 height 12
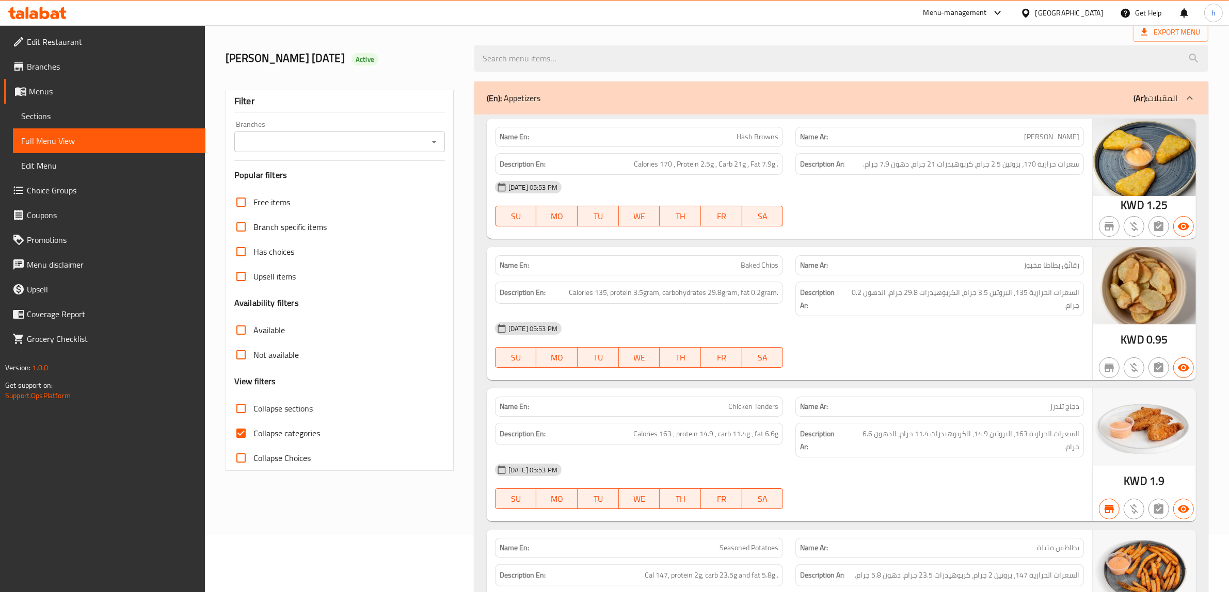
scroll to position [65, 0]
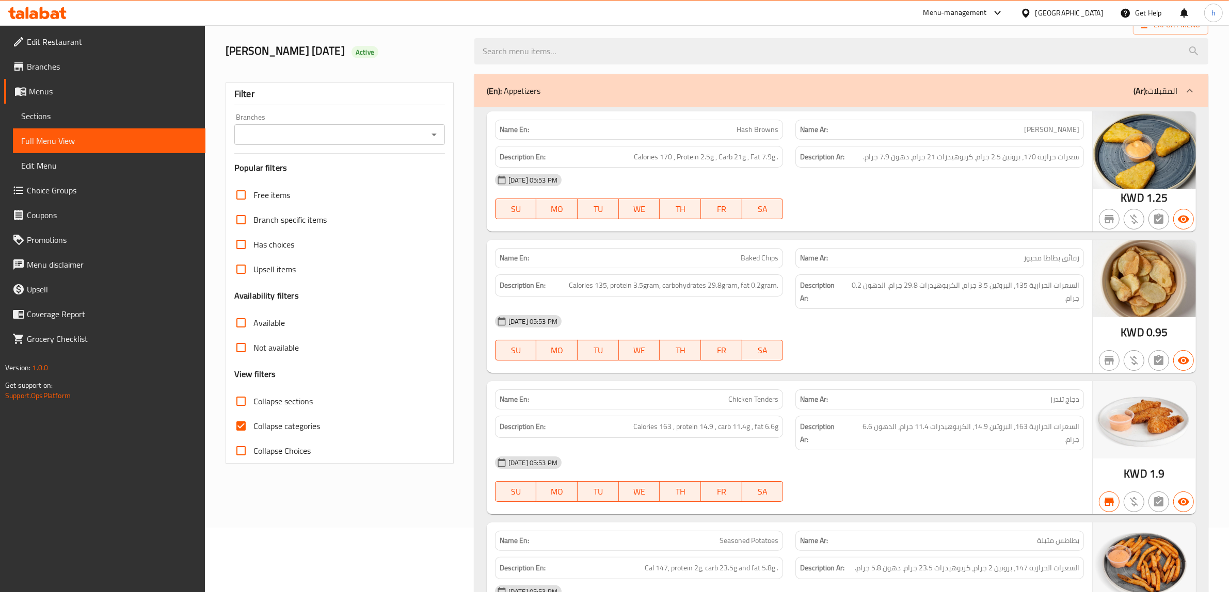
click at [244, 427] on input "Collapse categories" at bounding box center [241, 426] width 25 height 25
checkbox input "false"
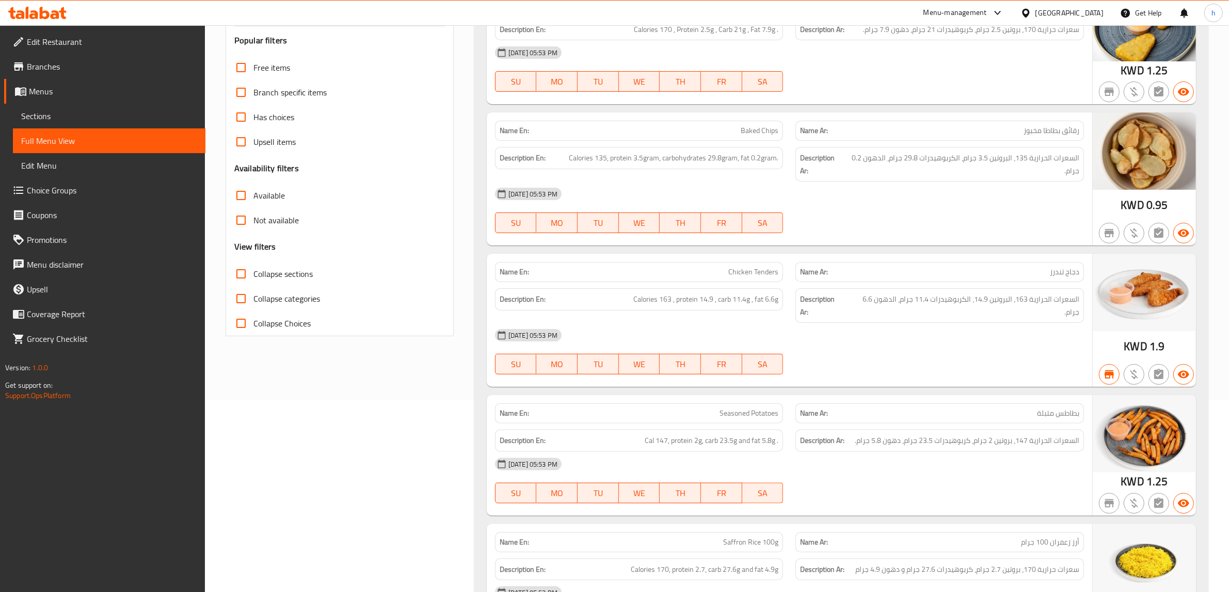
scroll to position [0, 0]
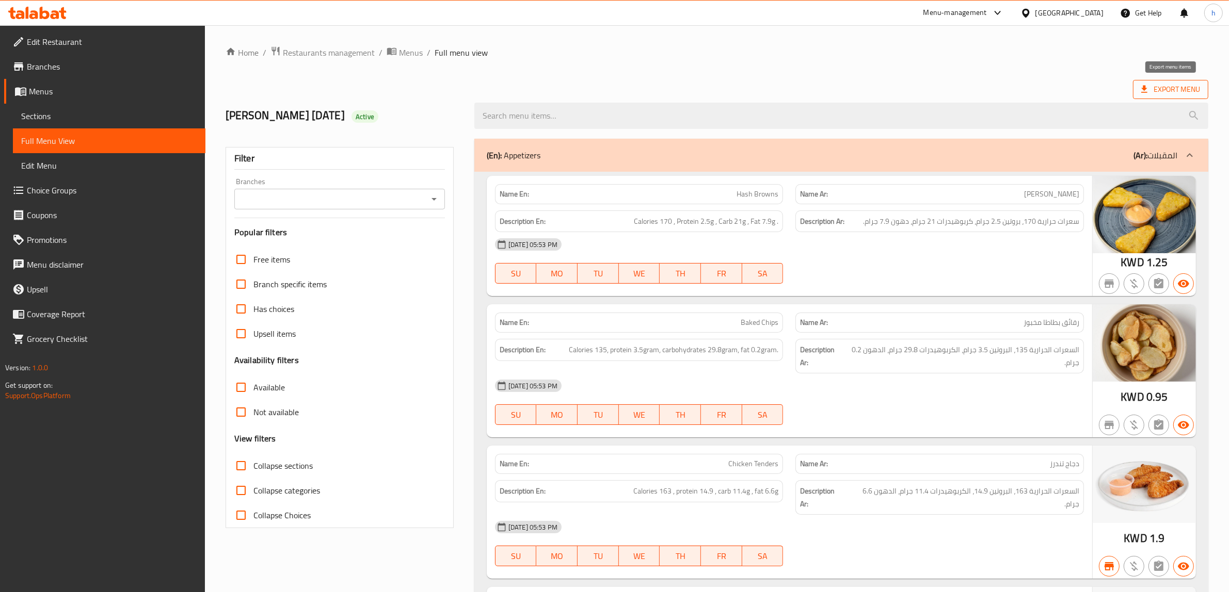
click at [1167, 89] on span "Export Menu" at bounding box center [1170, 89] width 59 height 13
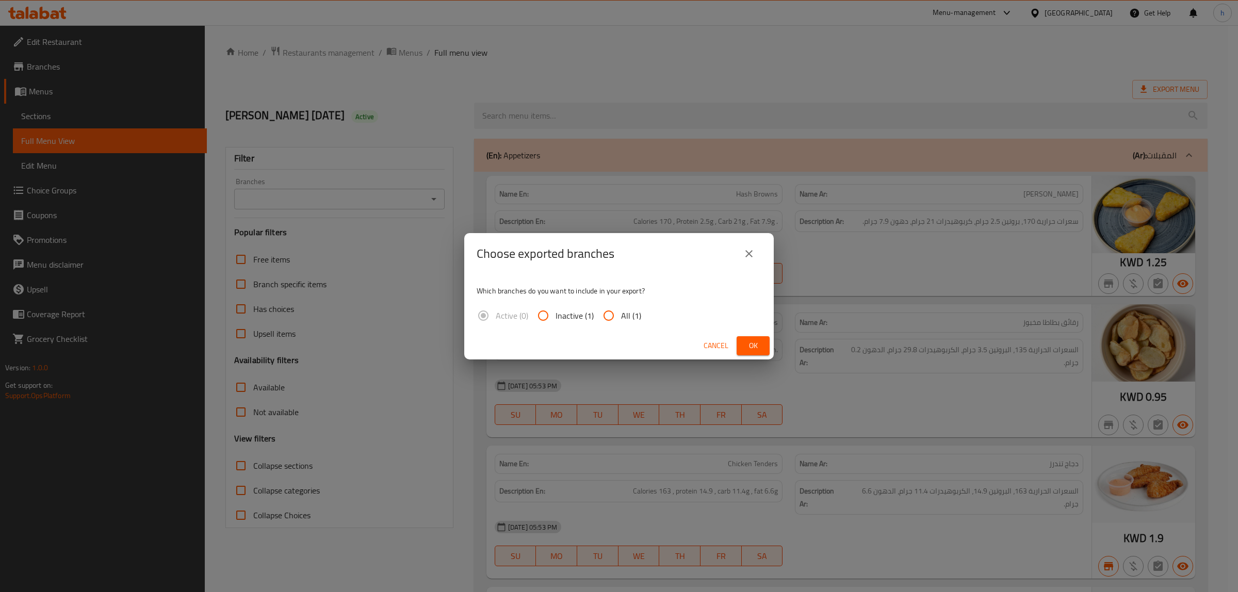
click at [613, 318] on input "All (1)" at bounding box center [609, 315] width 25 height 25
radio input "true"
click at [751, 346] on span "Ok" at bounding box center [753, 346] width 17 height 13
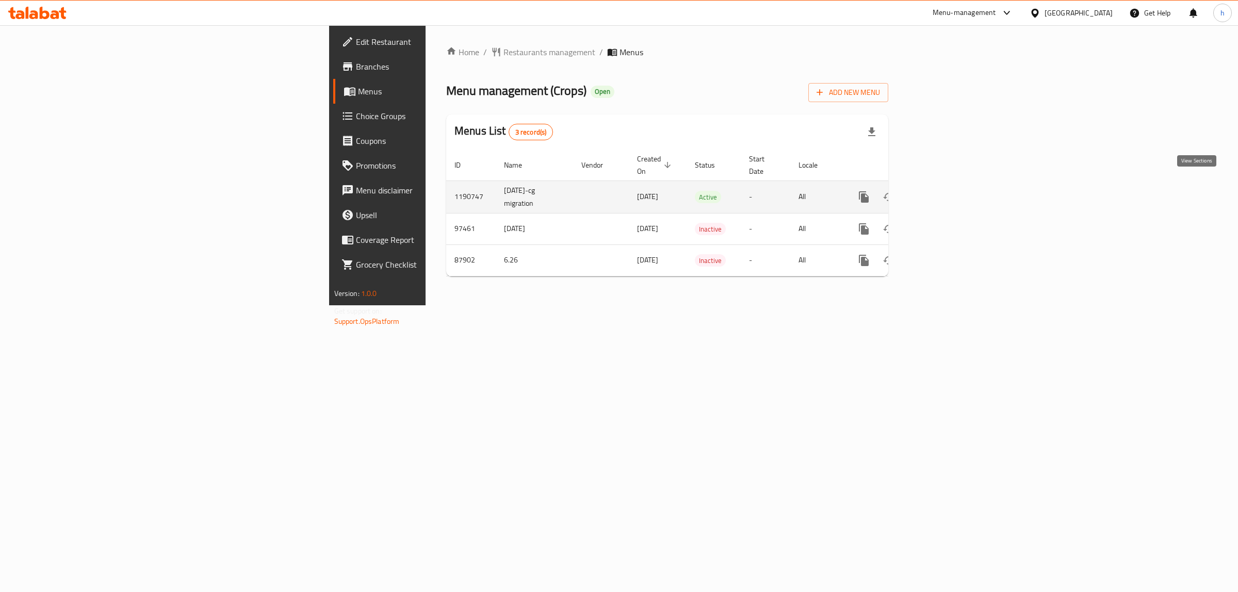
click at [943, 192] on icon "enhanced table" at bounding box center [938, 196] width 9 height 9
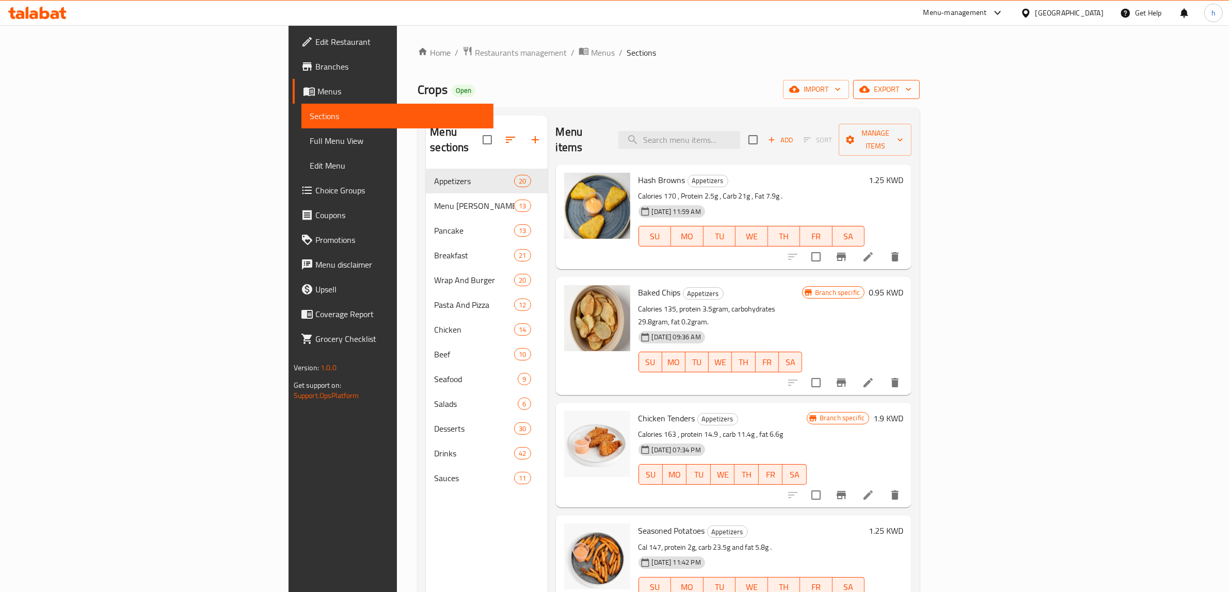
click at [911, 89] on span "export" at bounding box center [886, 89] width 50 height 13
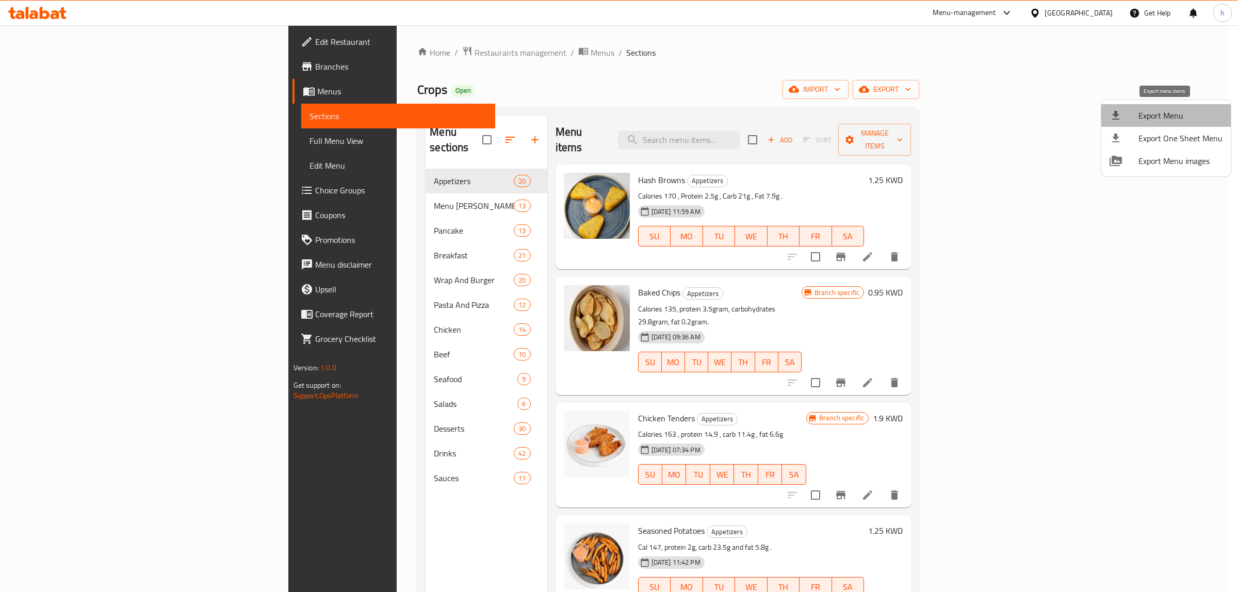
click at [1167, 114] on span "Export Menu" at bounding box center [1181, 115] width 84 height 12
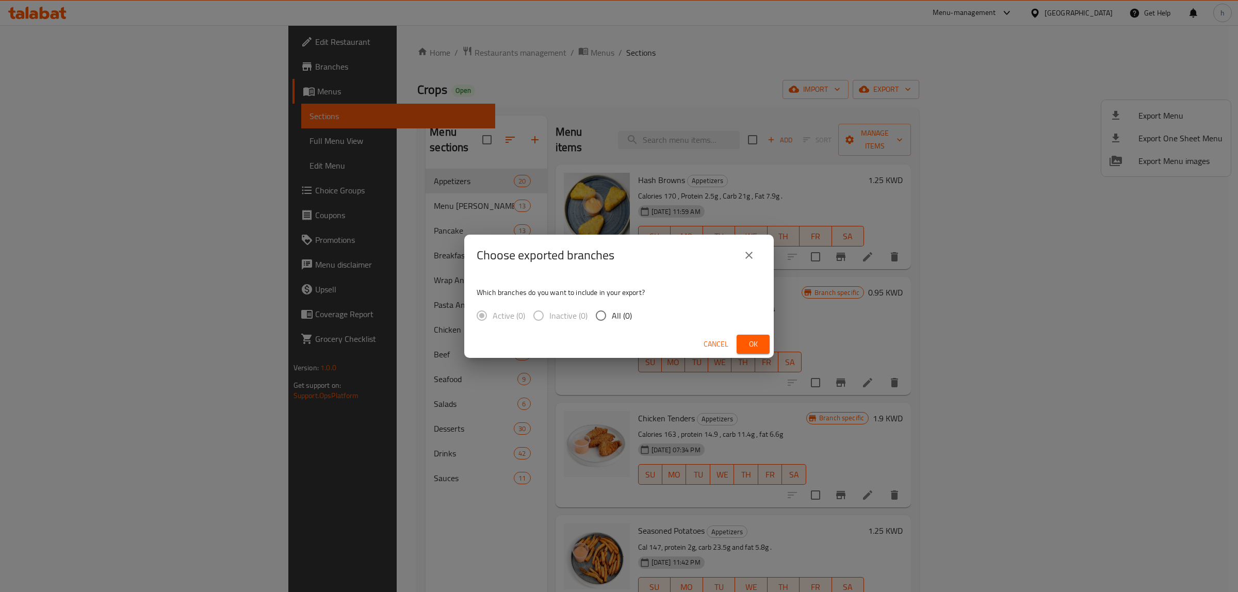
click at [604, 315] on input "All (0)" at bounding box center [601, 316] width 22 height 22
radio input "true"
click at [753, 346] on span "Ok" at bounding box center [753, 344] width 17 height 13
click at [494, 315] on span "Active (2)" at bounding box center [509, 316] width 33 height 12
click at [493, 315] on input "Active (2)" at bounding box center [482, 316] width 22 height 22
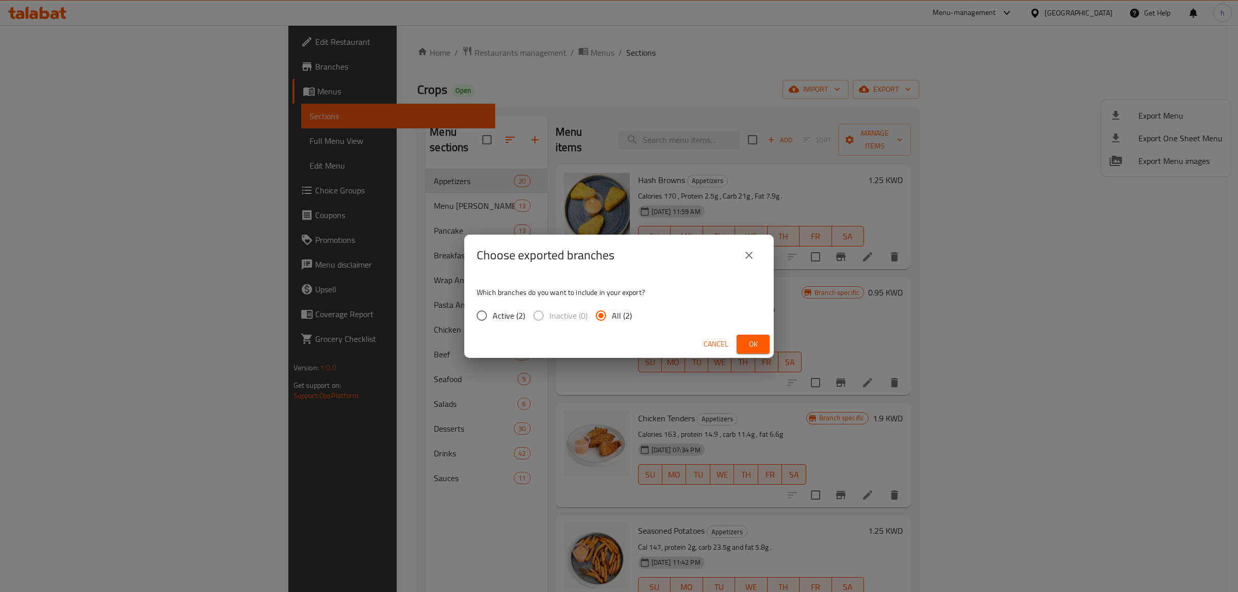
radio input "true"
click at [599, 315] on input "All (2)" at bounding box center [601, 316] width 22 height 22
radio input "true"
click at [749, 347] on span "Ok" at bounding box center [753, 344] width 17 height 13
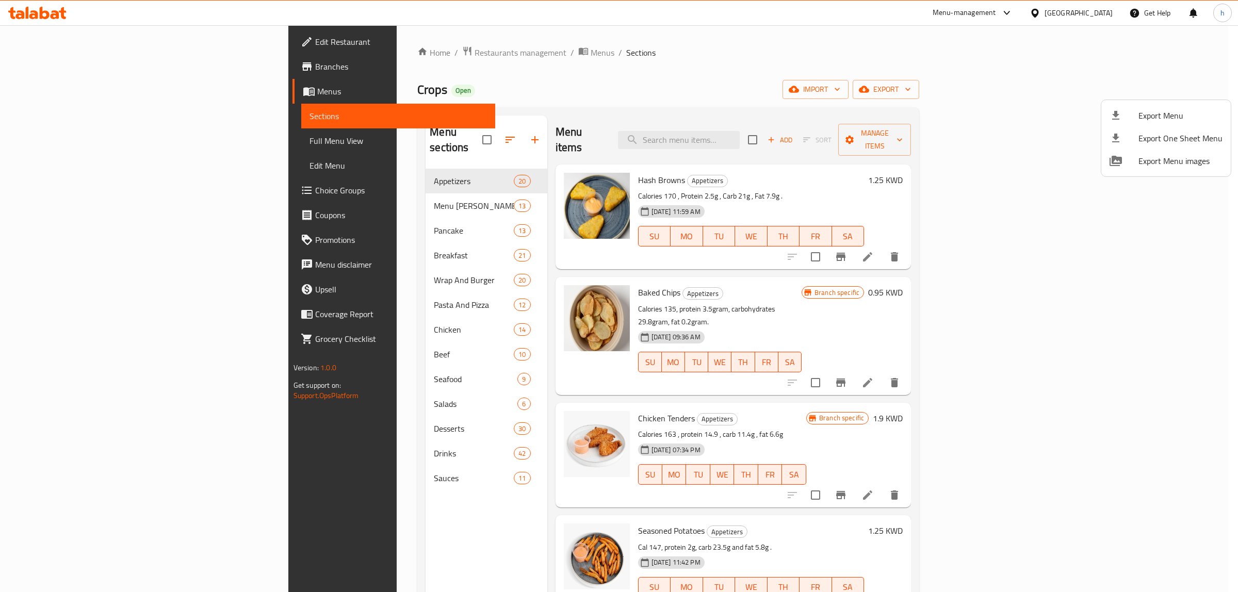
click at [965, 87] on div at bounding box center [619, 296] width 1238 height 592
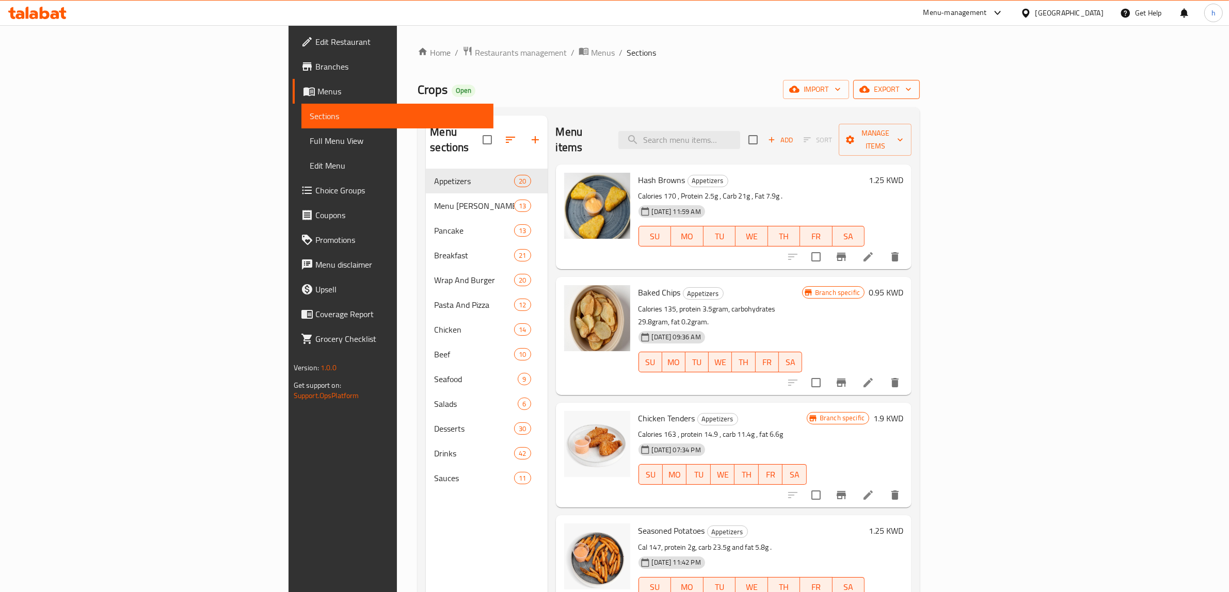
click at [911, 89] on span "export" at bounding box center [886, 89] width 50 height 13
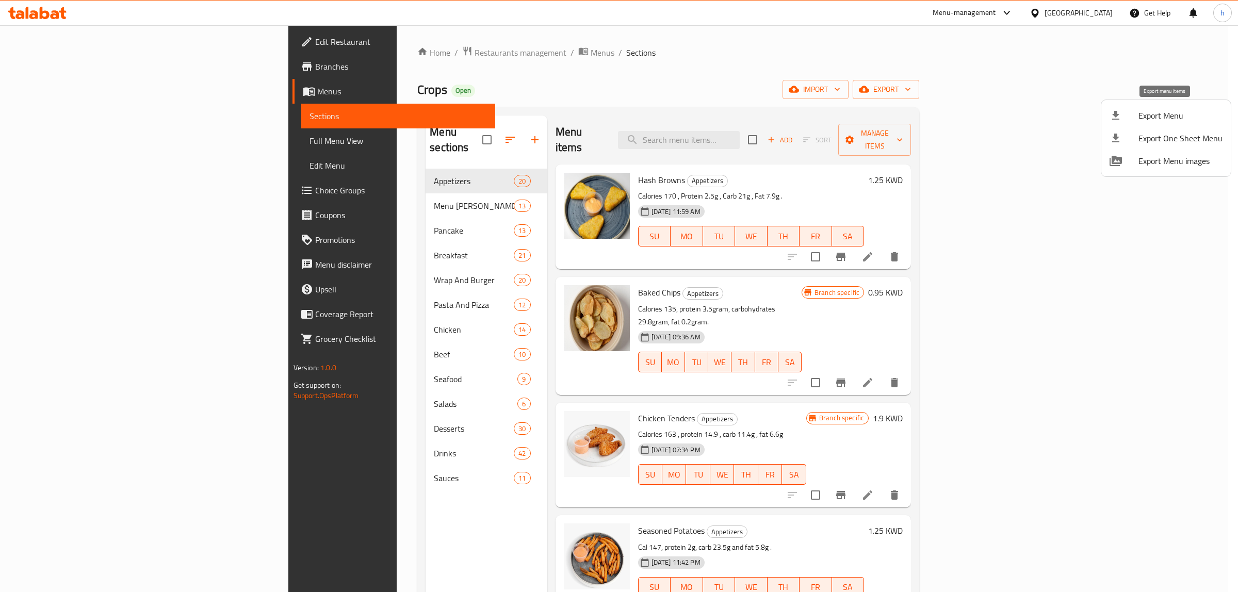
click at [1169, 116] on span "Export Menu" at bounding box center [1181, 115] width 84 height 12
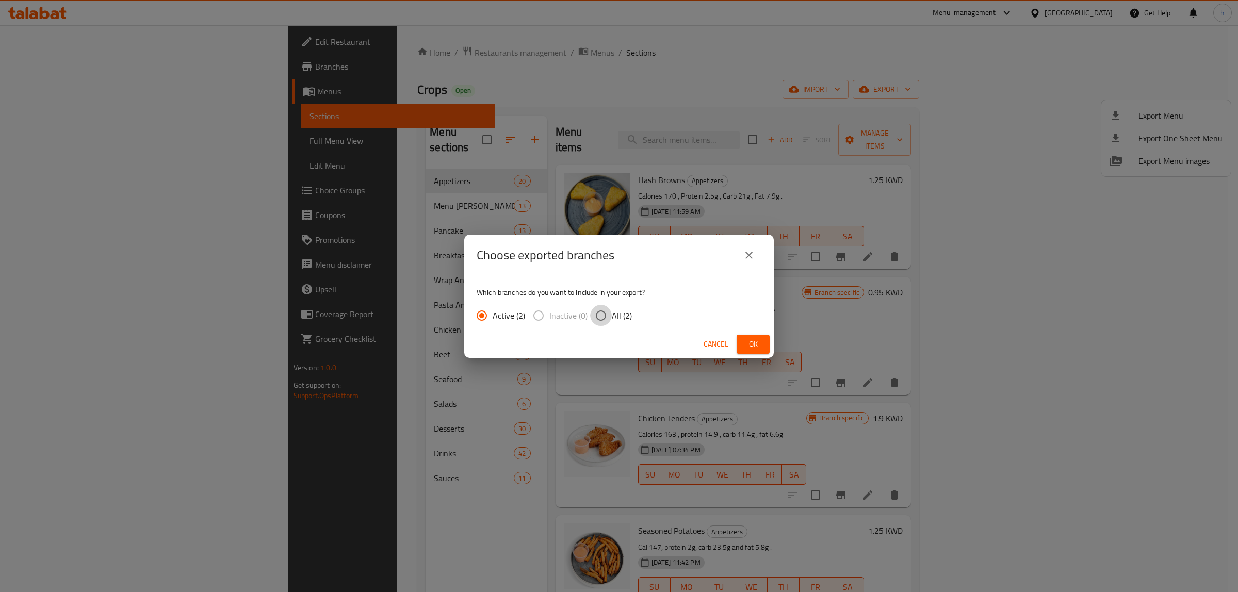
click at [609, 315] on input "All (2)" at bounding box center [601, 316] width 22 height 22
radio input "true"
click at [754, 342] on span "Ok" at bounding box center [753, 344] width 17 height 13
